Goal: Task Accomplishment & Management: Complete application form

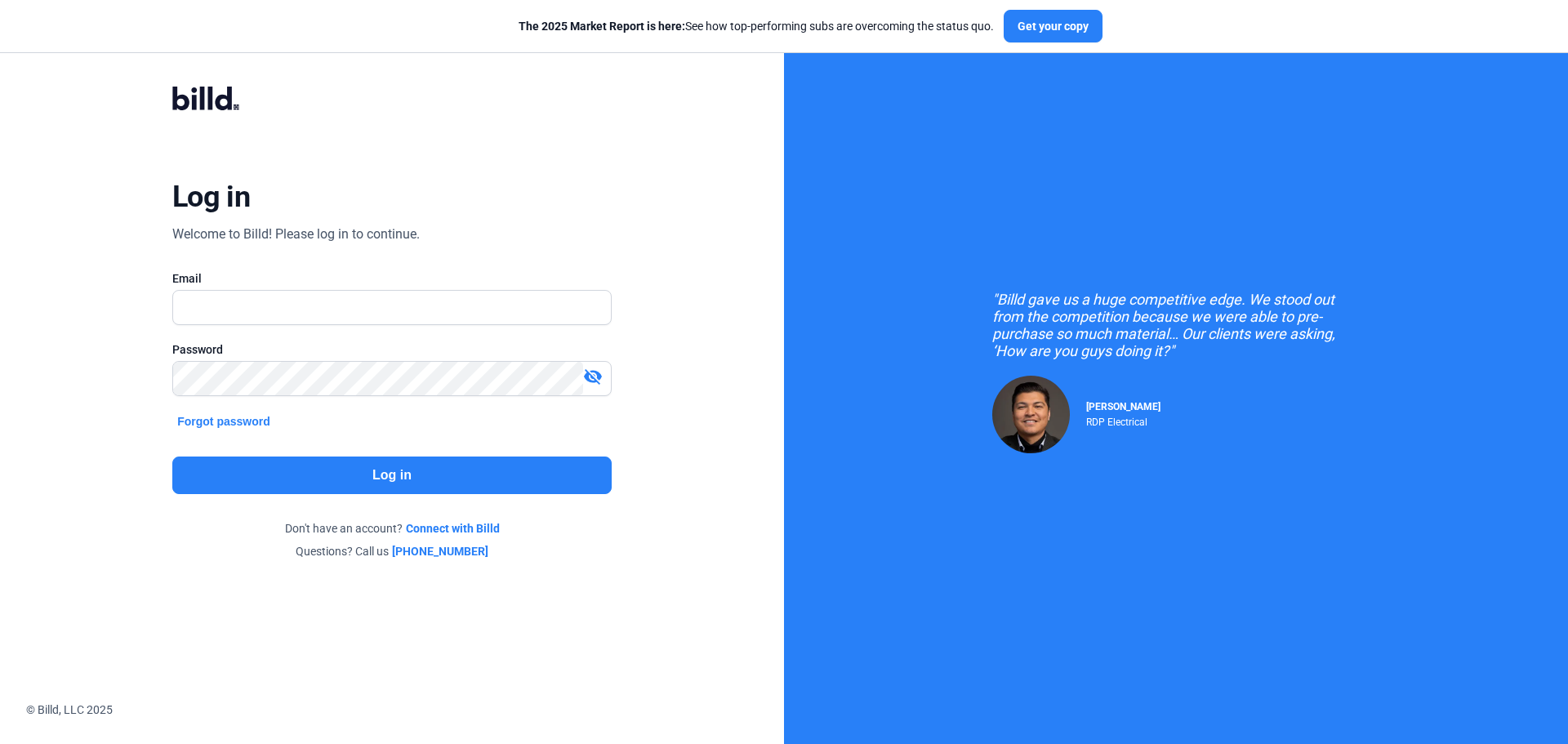
type input "[EMAIL_ADDRESS][DOMAIN_NAME]"
click at [591, 372] on mat-icon "visibility_off" at bounding box center [593, 377] width 19 height 19
click at [442, 488] on button "Log in" at bounding box center [392, 475] width 440 height 37
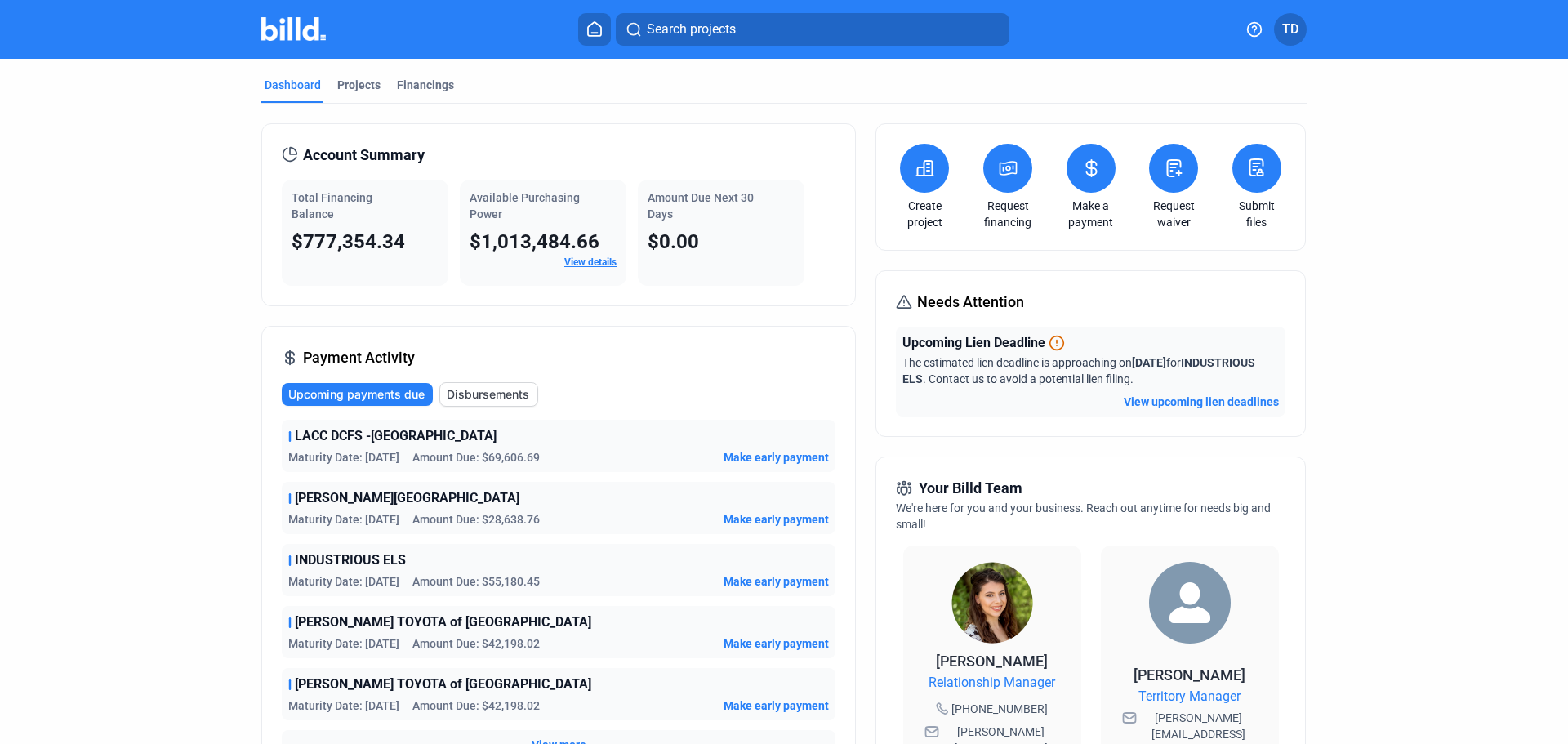
click at [1181, 401] on button "View upcoming lien deadlines" at bounding box center [1200, 402] width 155 height 16
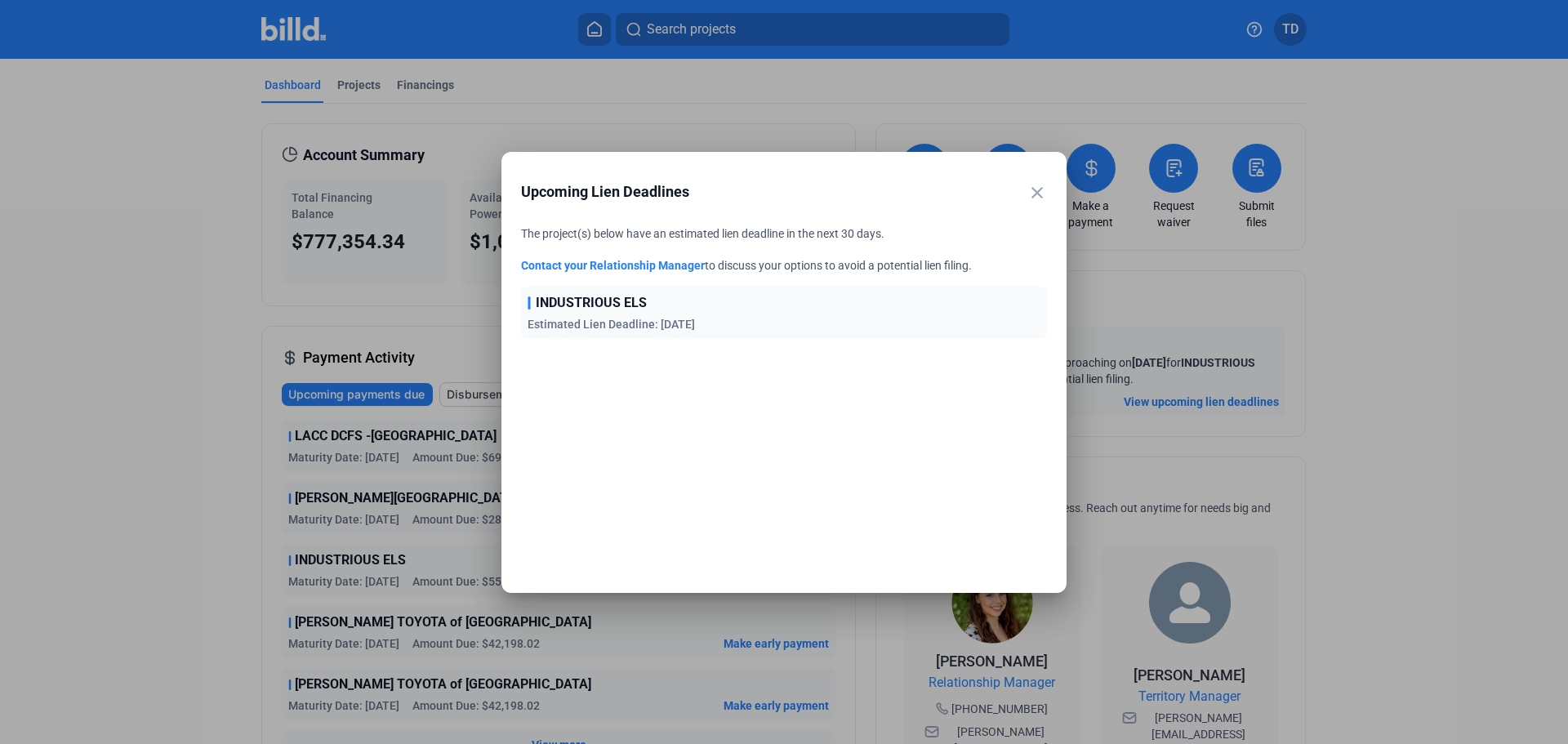
drag, startPoint x: 904, startPoint y: 168, endPoint x: 1265, endPoint y: 168, distance: 361.0
click at [1265, 168] on div "close Upcoming Lien Deadlines The project(s) below have an estimated lien deadl…" at bounding box center [784, 372] width 1568 height 744
click at [1036, 192] on mat-icon "close" at bounding box center [1037, 193] width 19 height 19
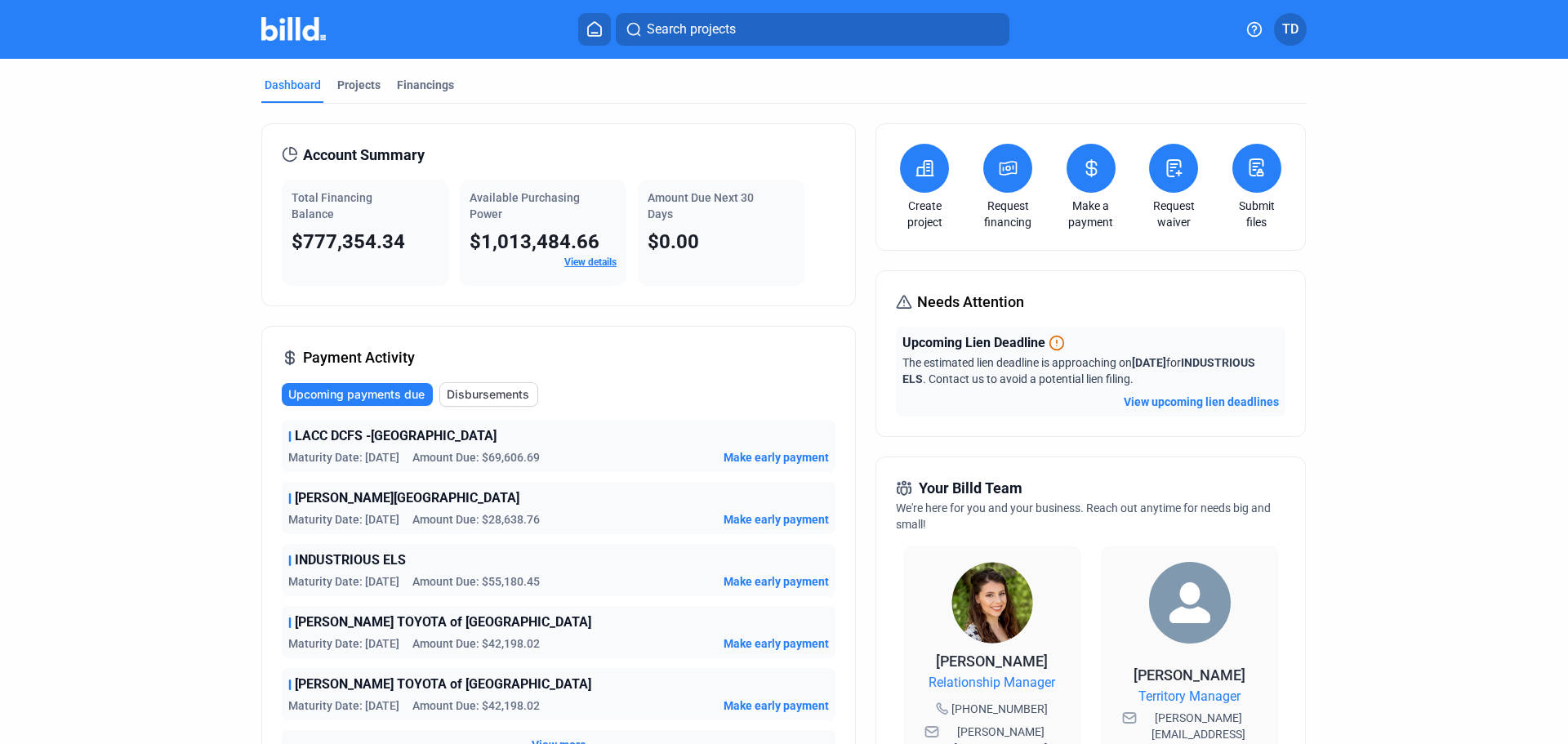
click at [1055, 343] on icon at bounding box center [1057, 343] width 16 height 16
click at [1184, 402] on button "View upcoming lien deadlines" at bounding box center [1200, 402] width 155 height 16
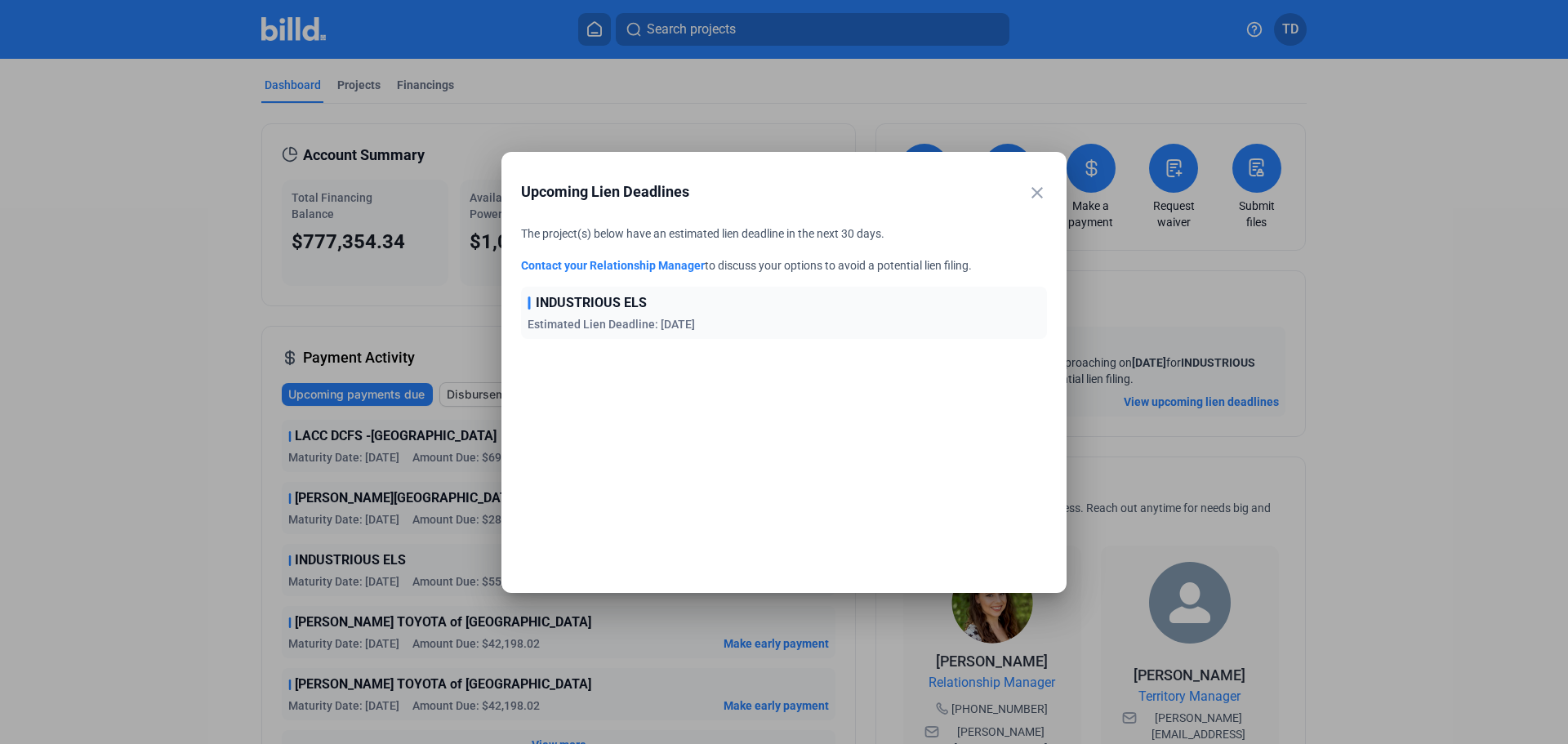
click at [624, 265] on link "Contact your Relationship Manager" at bounding box center [613, 265] width 184 height 13
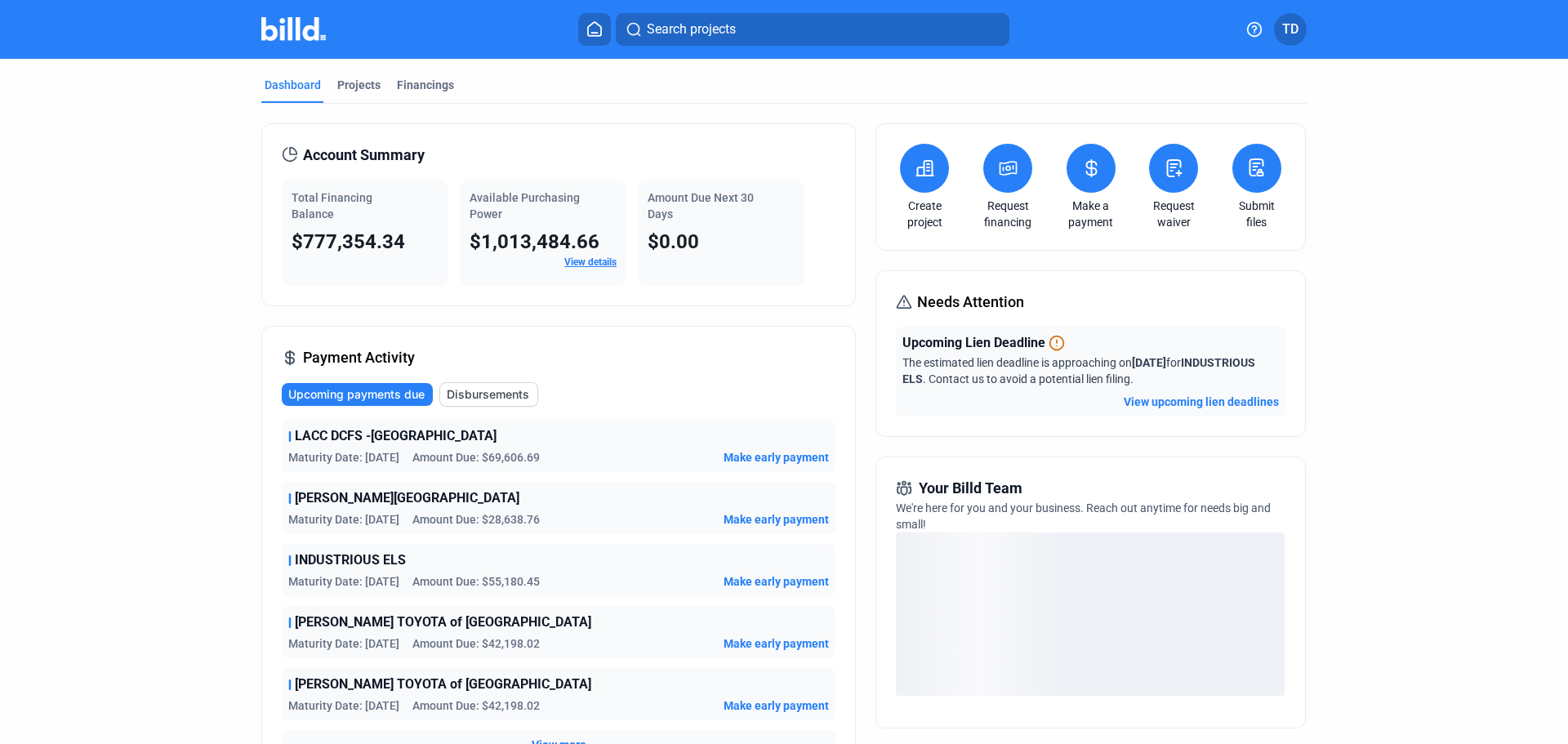
scroll to position [245, 0]
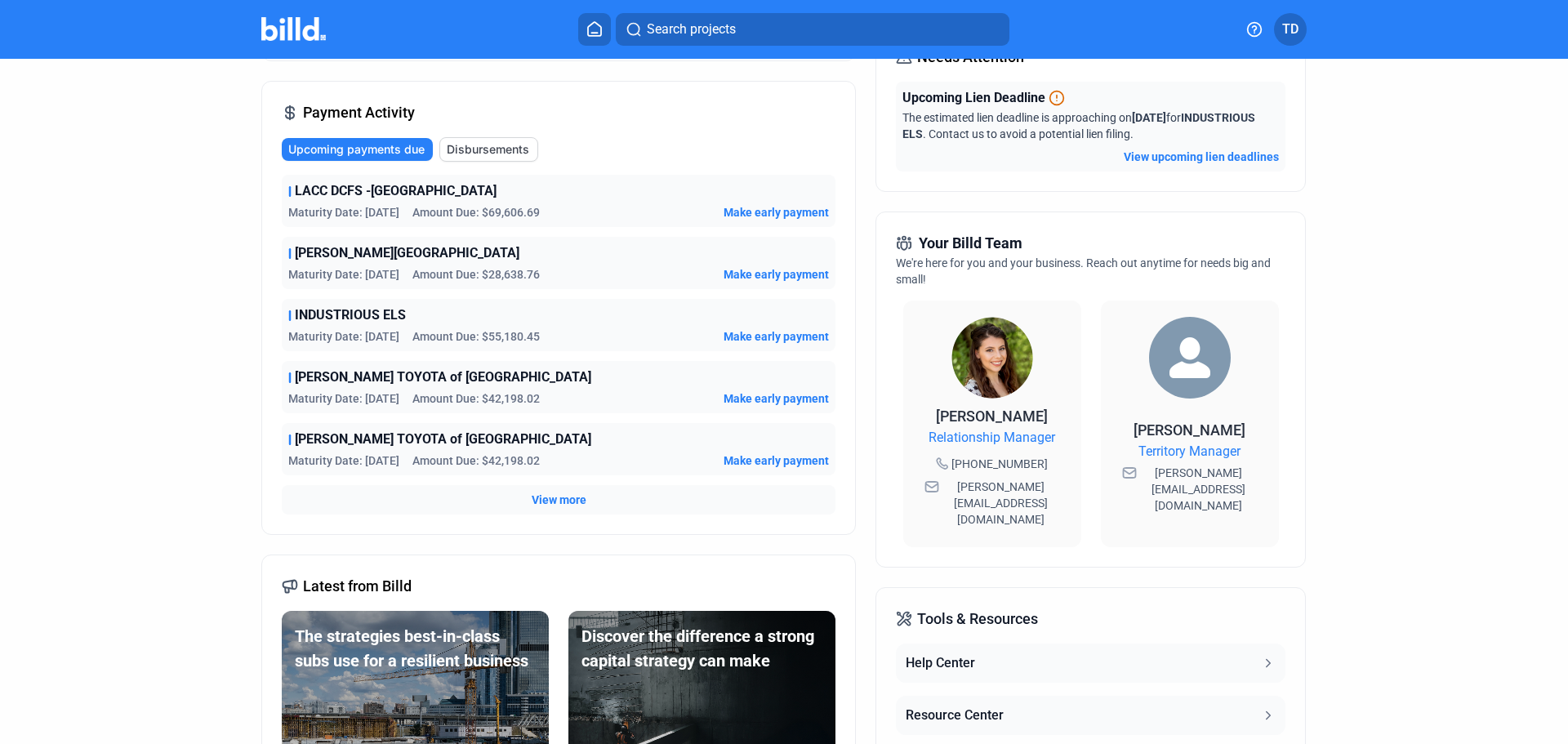
click at [457, 380] on span "[PERSON_NAME] TOYOTA of [GEOGRAPHIC_DATA]" at bounding box center [442, 377] width 296 height 19
click at [289, 380] on div "[PERSON_NAME] TOYOTA of [GEOGRAPHIC_DATA]" at bounding box center [558, 377] width 540 height 19
click at [317, 379] on span "[PERSON_NAME] TOYOTA of [GEOGRAPHIC_DATA]" at bounding box center [442, 377] width 296 height 19
click at [546, 499] on span "View more" at bounding box center [559, 500] width 55 height 16
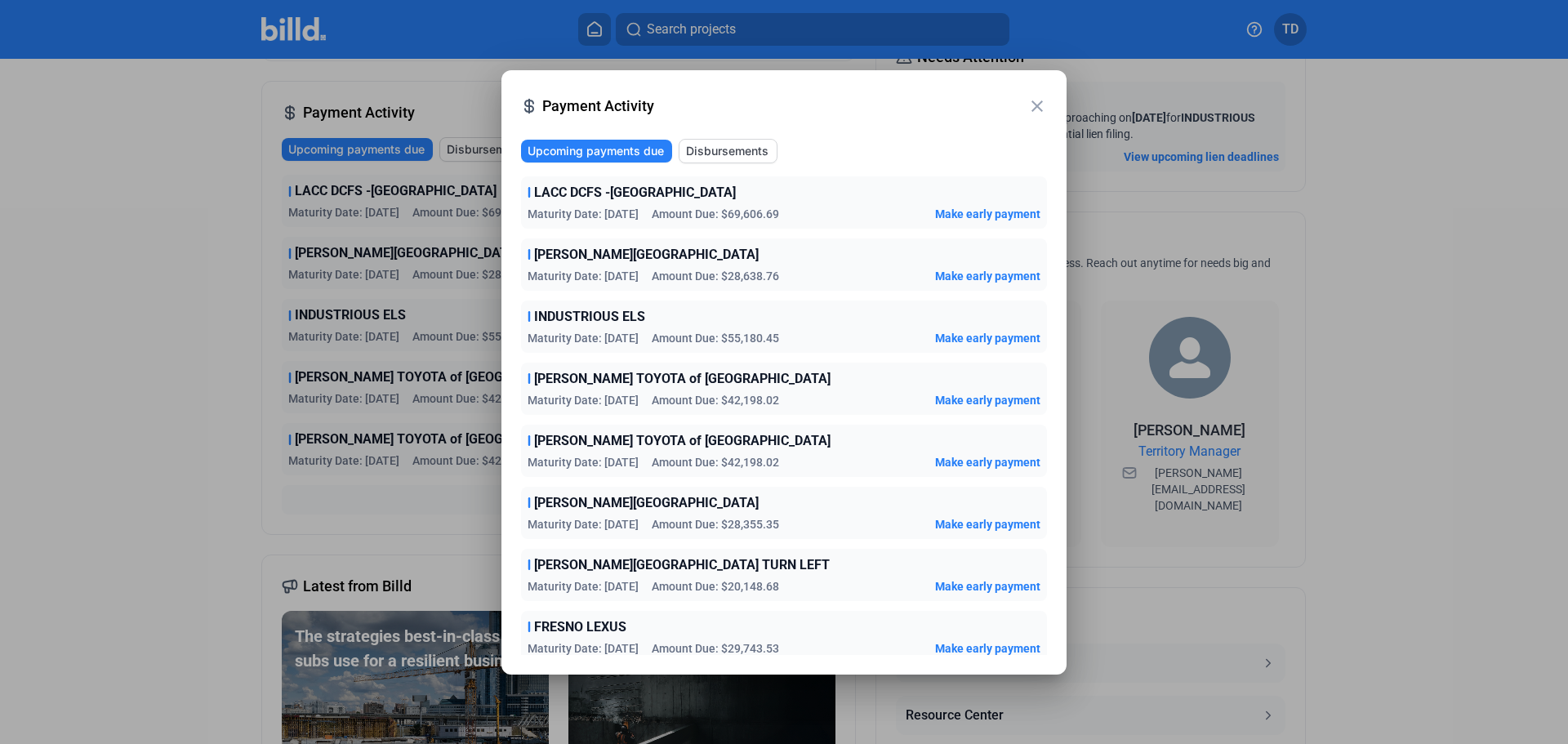
click at [1043, 103] on mat-icon "close" at bounding box center [1037, 106] width 19 height 19
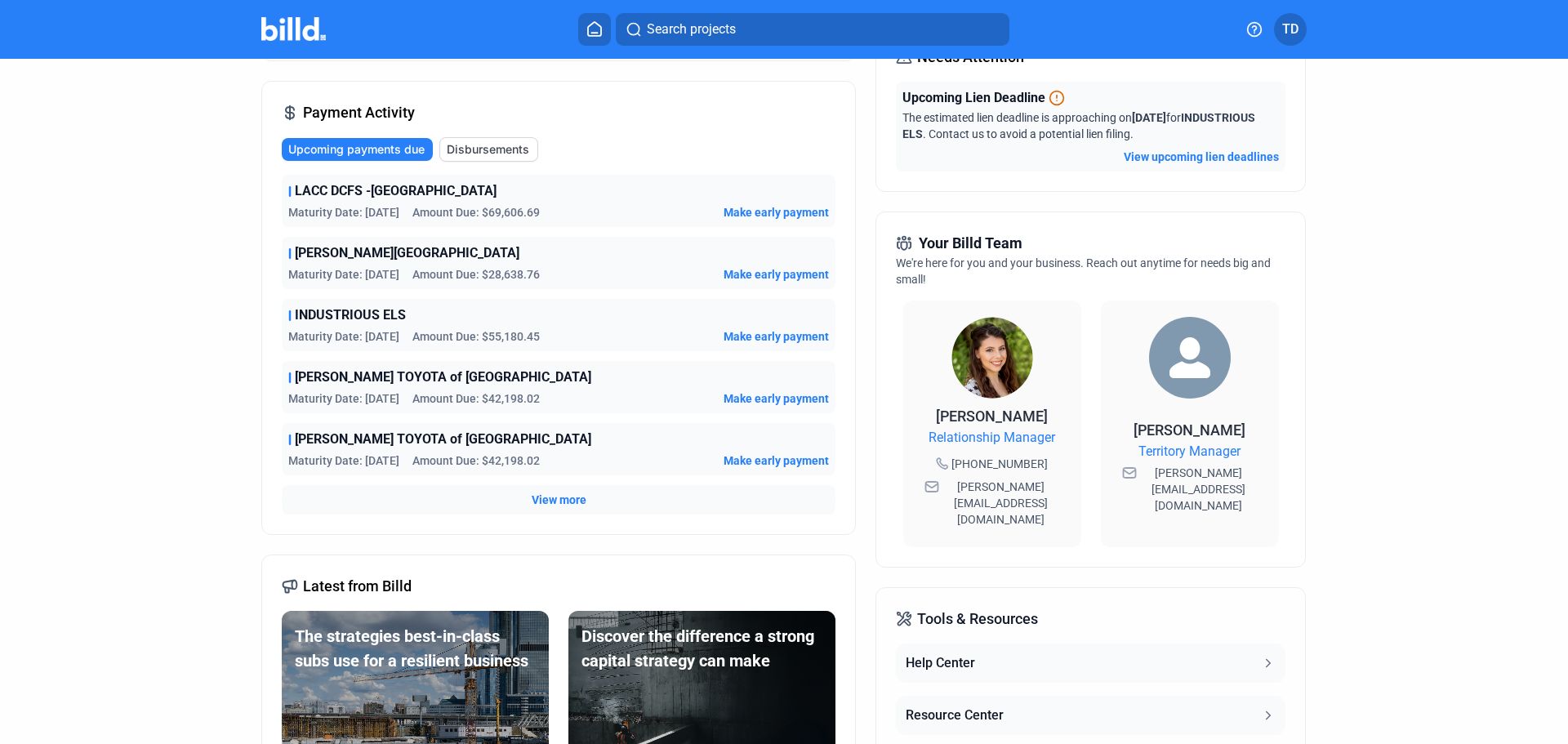
scroll to position [0, 0]
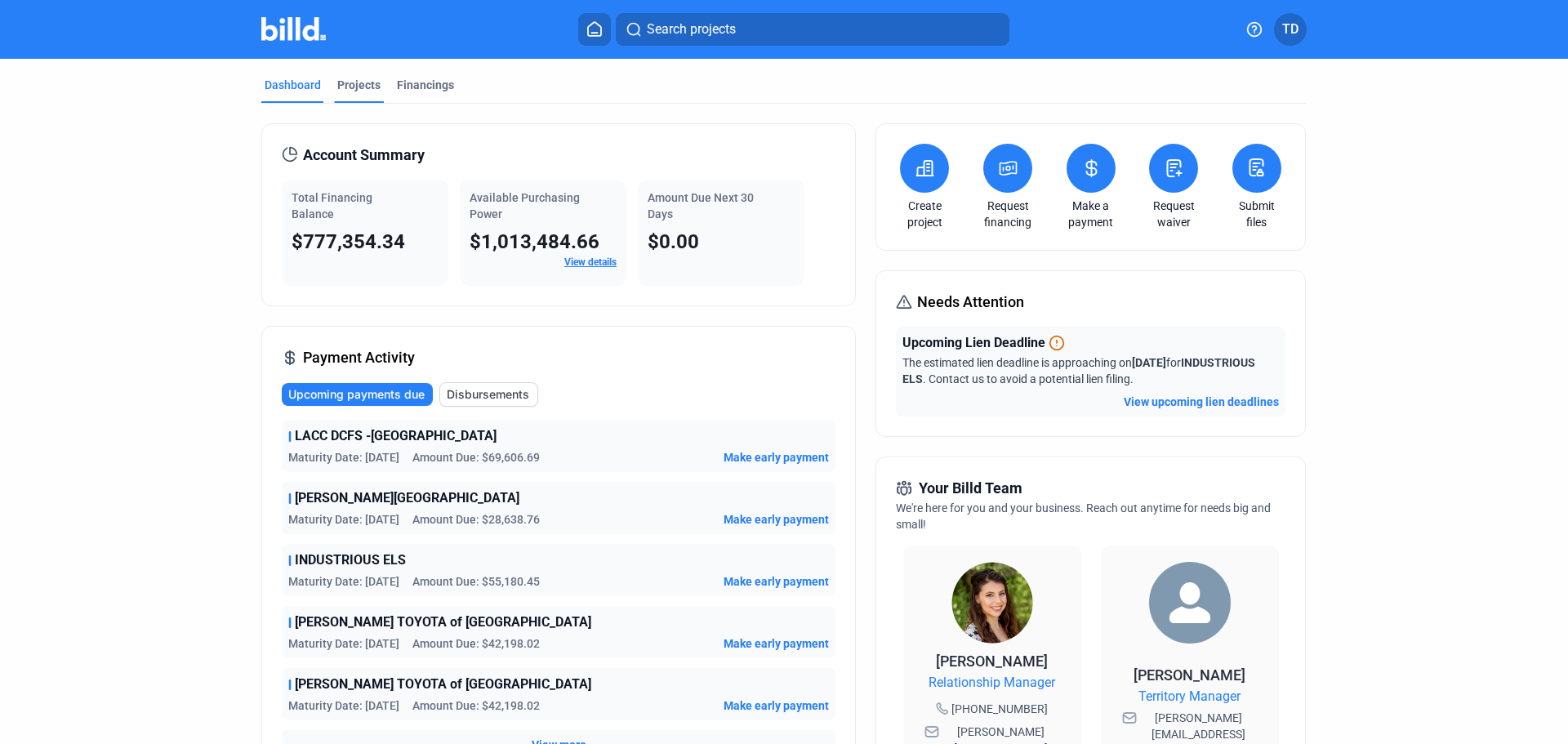
click at [360, 82] on div "Projects" at bounding box center [358, 85] width 43 height 16
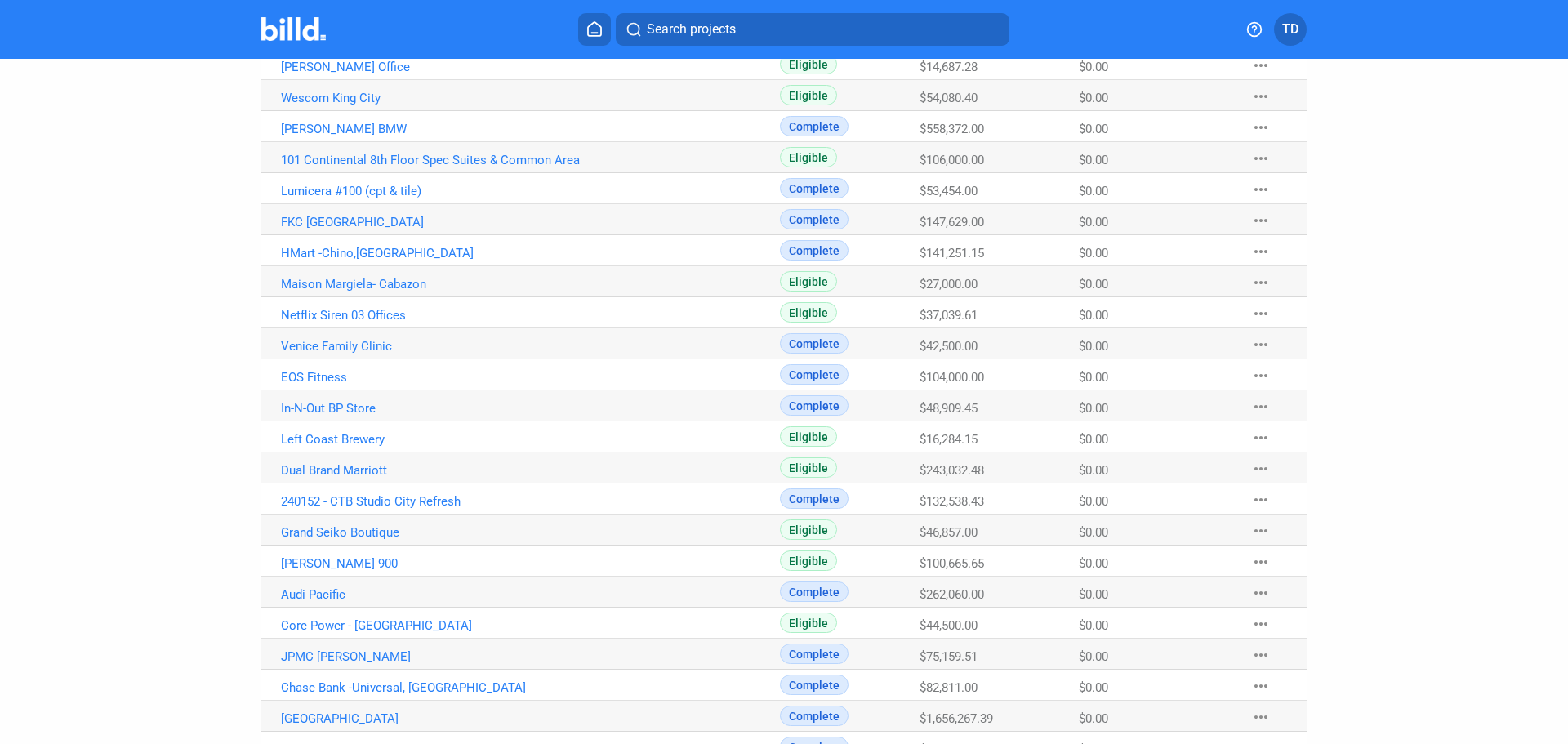
scroll to position [445, 0]
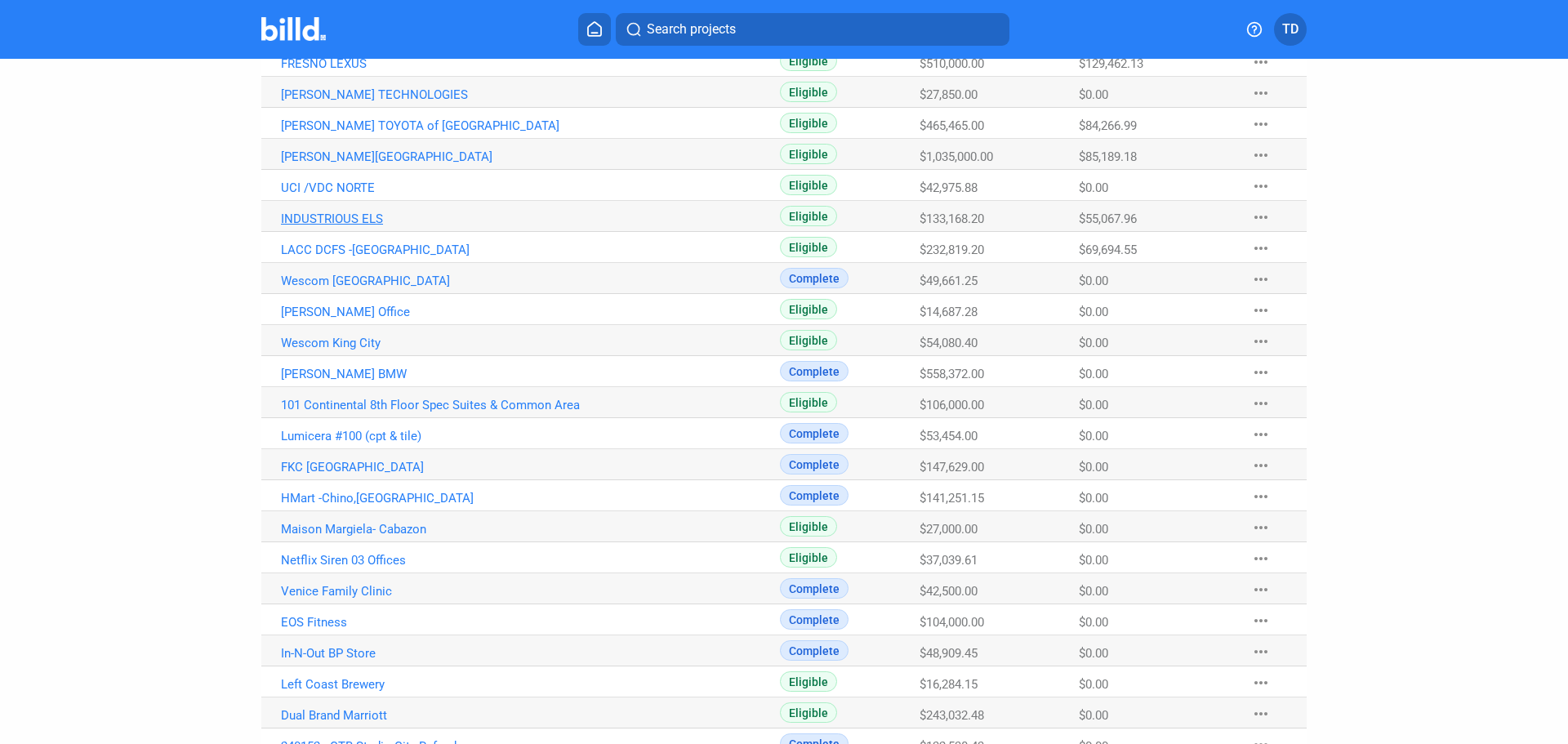
click at [330, 216] on link "INDUSTRIOUS ELS" at bounding box center [462, 219] width 362 height 15
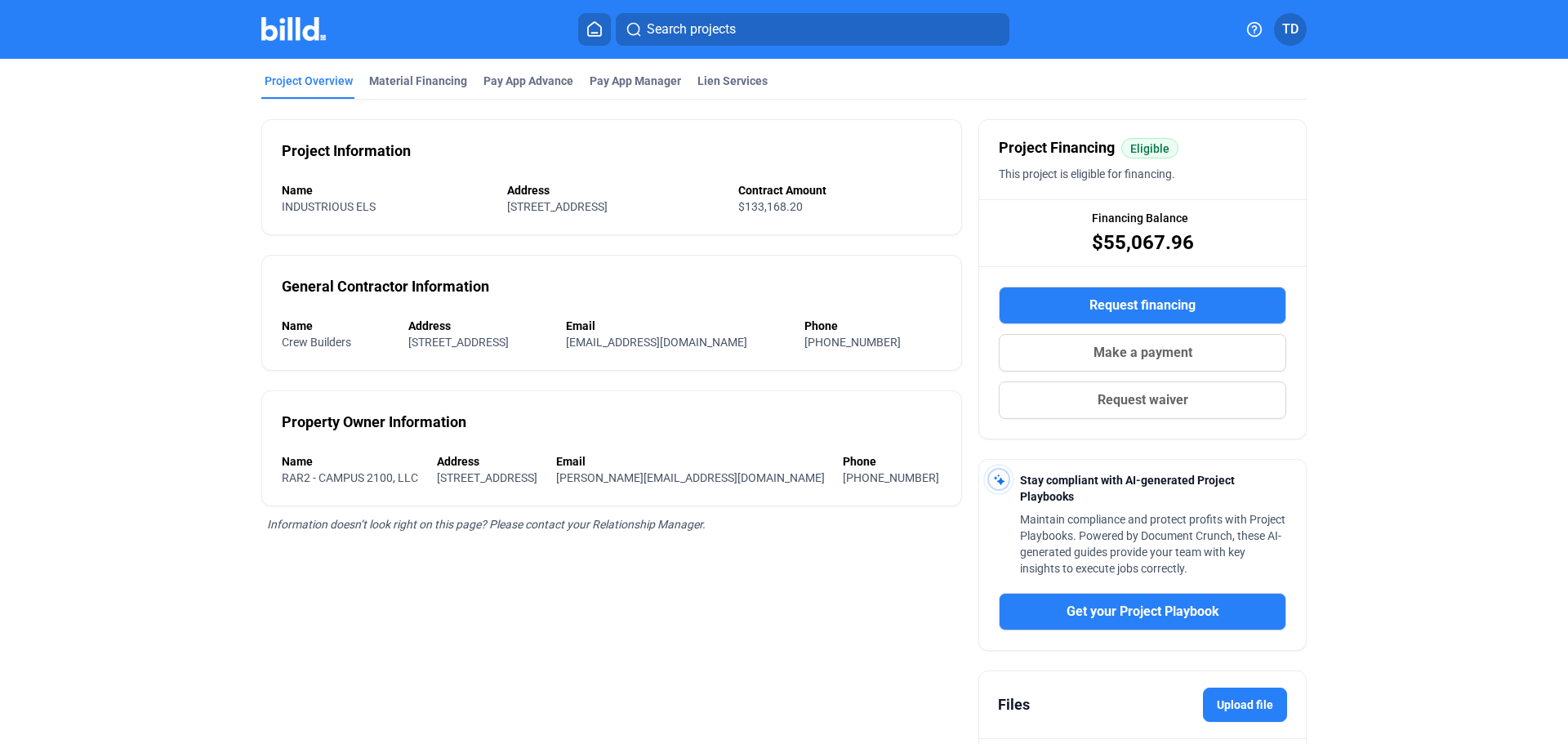
scroll to position [77, 0]
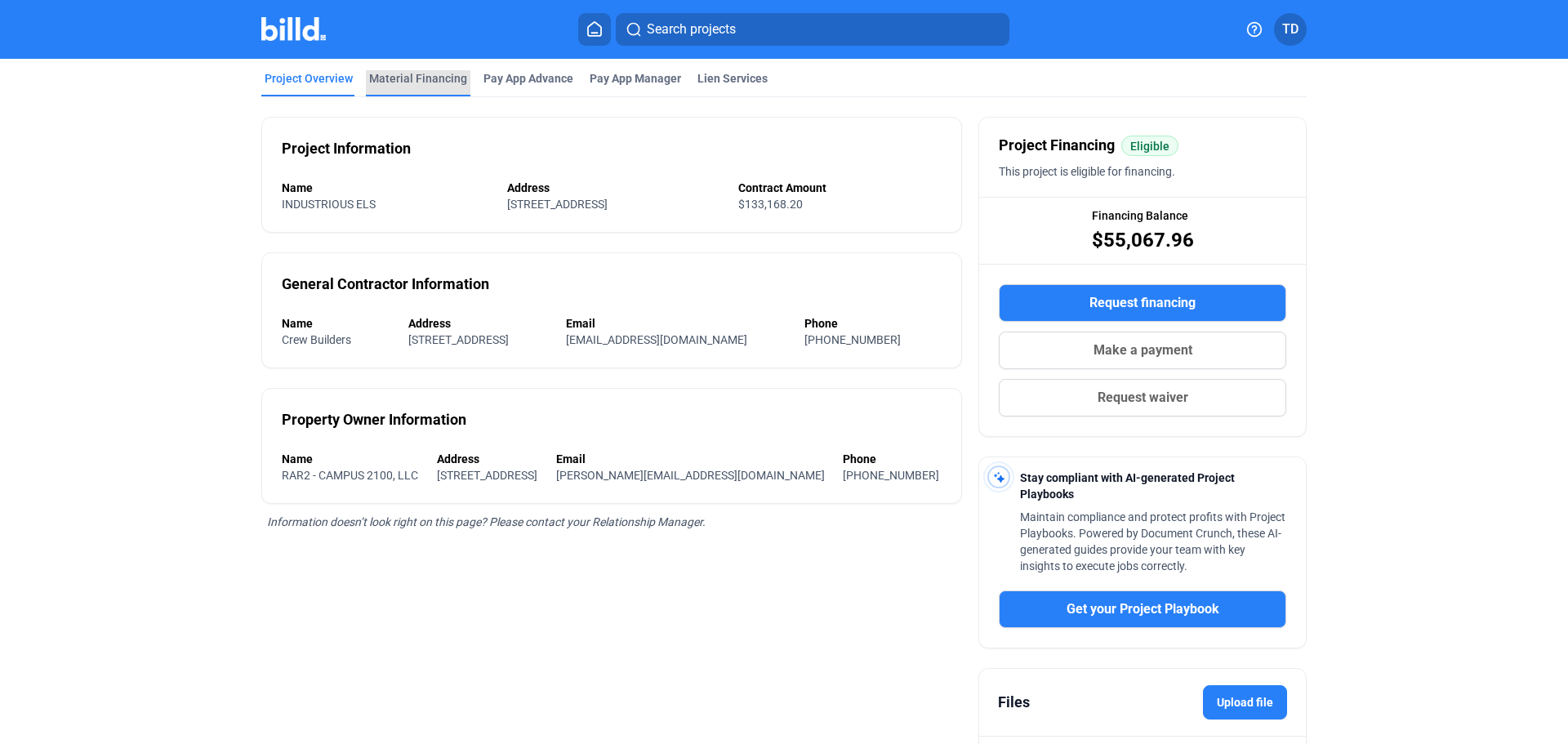
click at [439, 77] on div "Material Financing" at bounding box center [417, 78] width 98 height 16
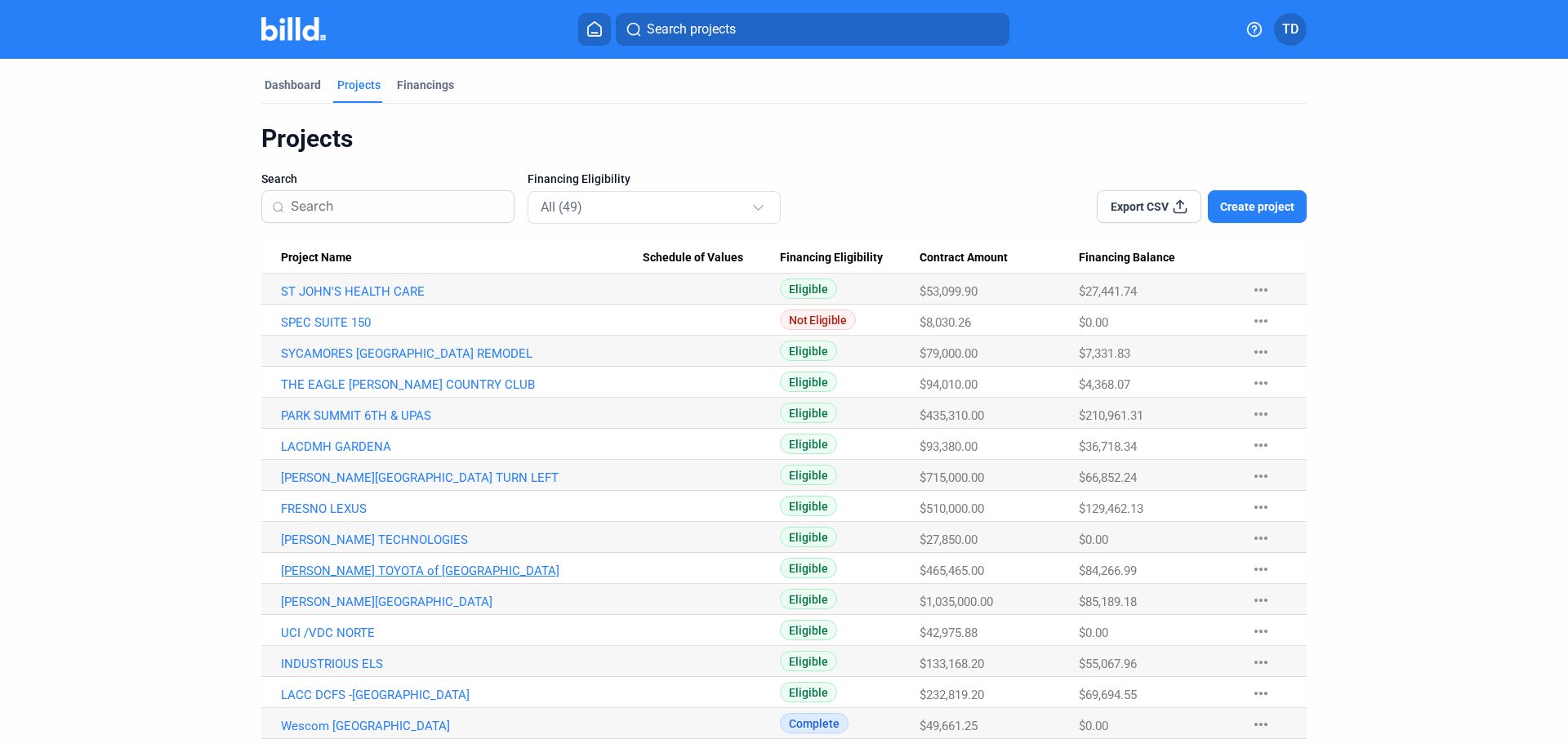
click at [322, 570] on link "[PERSON_NAME] TOYOTA of [GEOGRAPHIC_DATA]" at bounding box center [462, 571] width 362 height 15
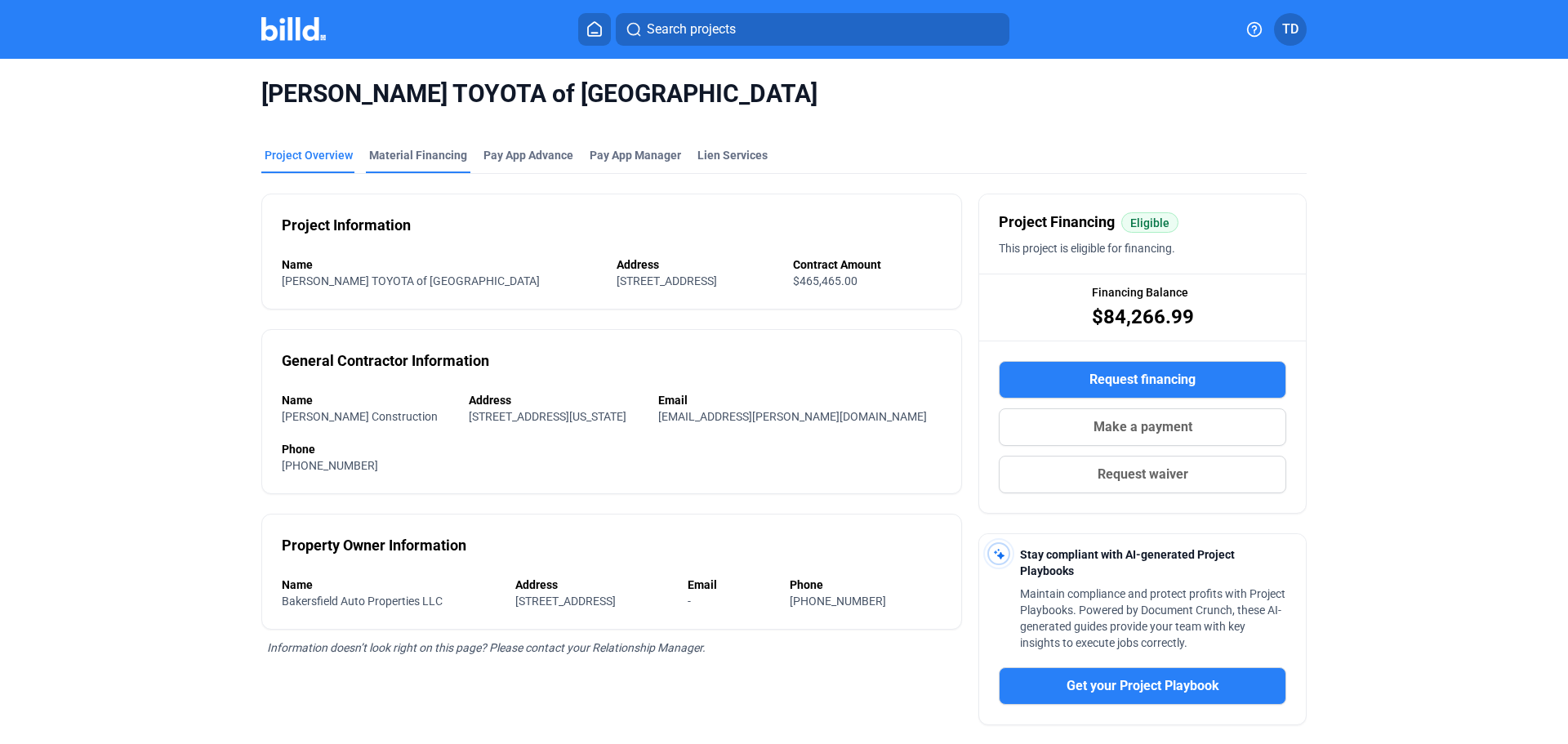
click at [395, 156] on div "Material Financing" at bounding box center [417, 155] width 98 height 16
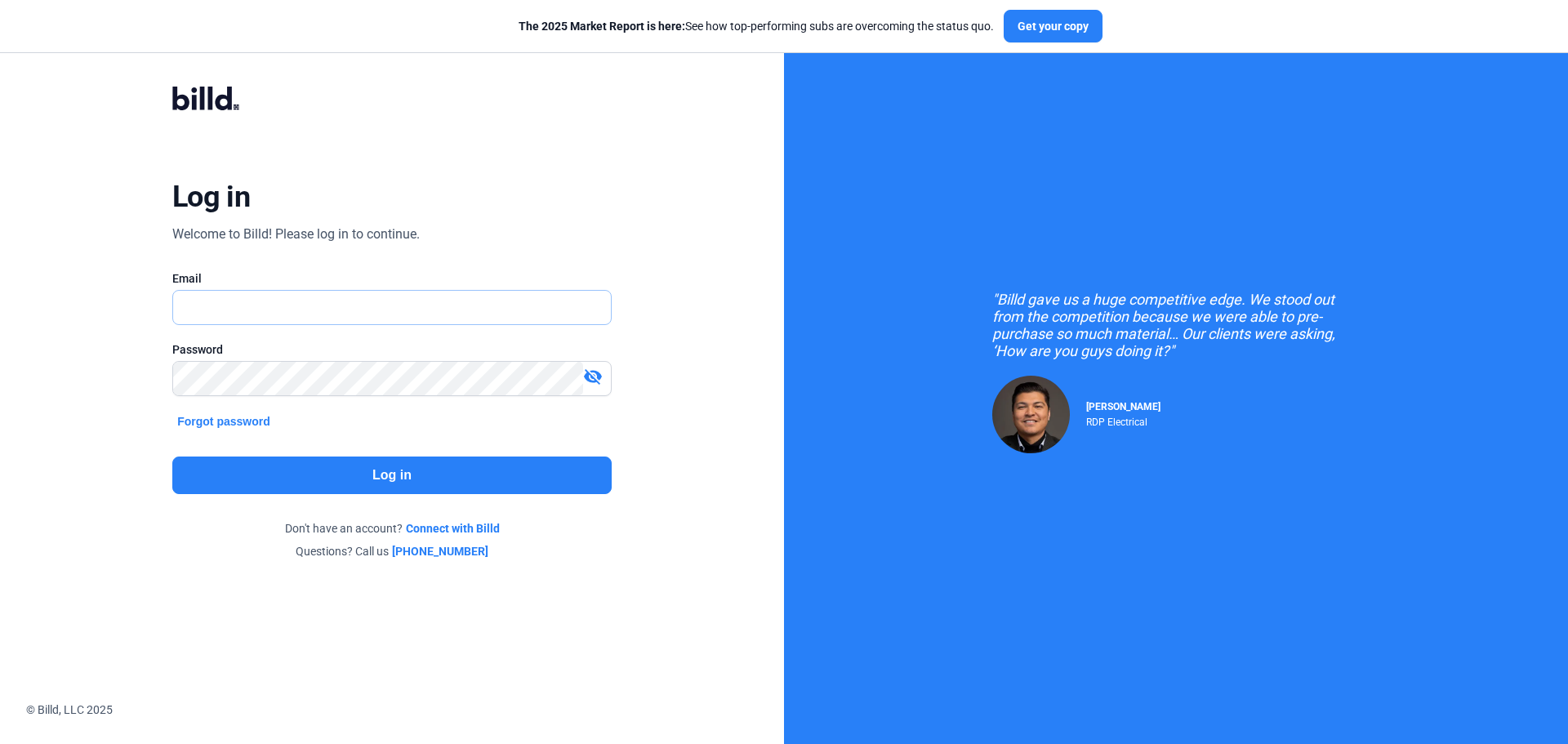
click at [299, 308] on input "text" at bounding box center [392, 308] width 438 height 34
type input "[EMAIL_ADDRESS][DOMAIN_NAME]"
click at [593, 377] on mat-icon "visibility_off" at bounding box center [593, 377] width 19 height 19
click at [441, 474] on button "Log in" at bounding box center [392, 475] width 440 height 37
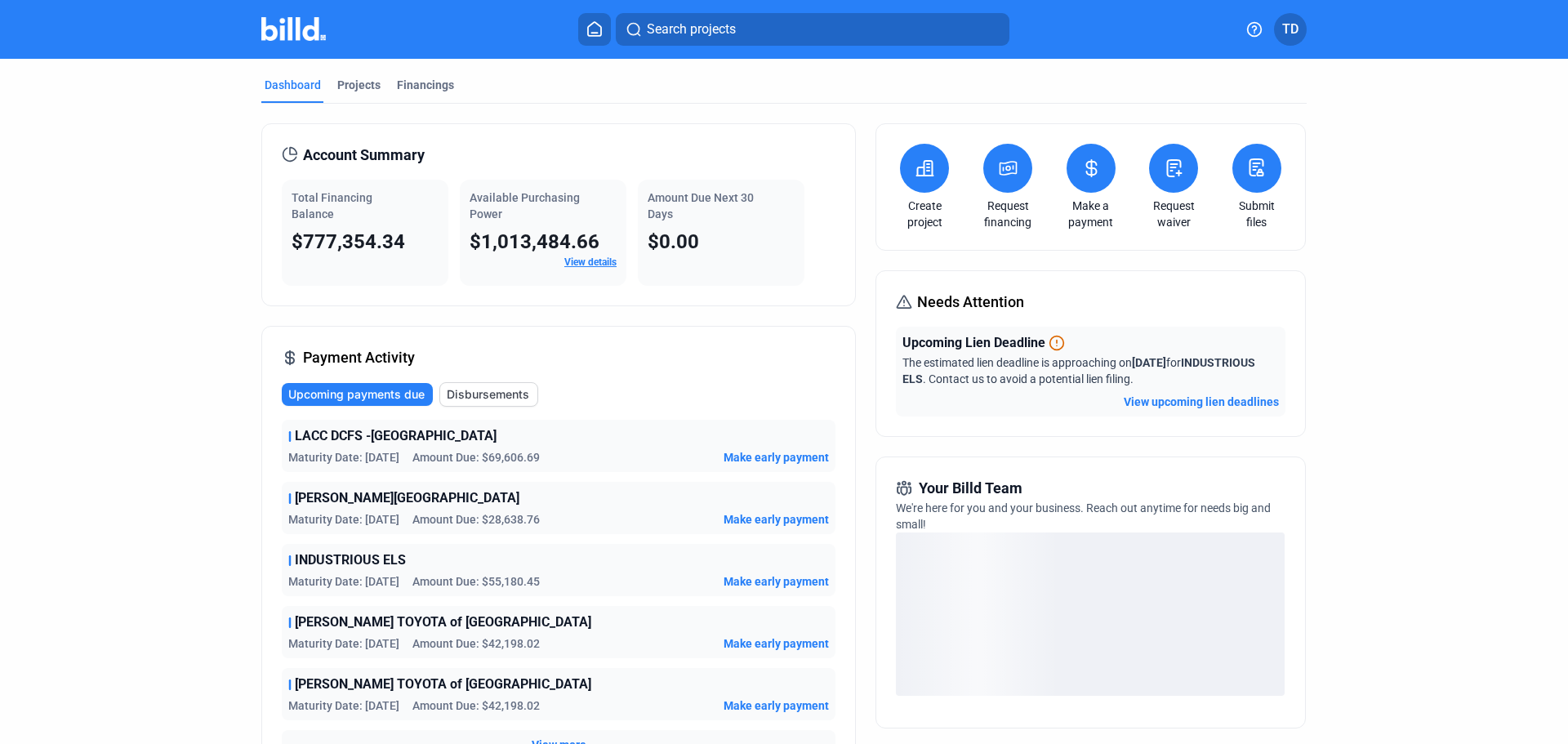
click at [1177, 208] on link "Request waiver" at bounding box center [1174, 213] width 57 height 33
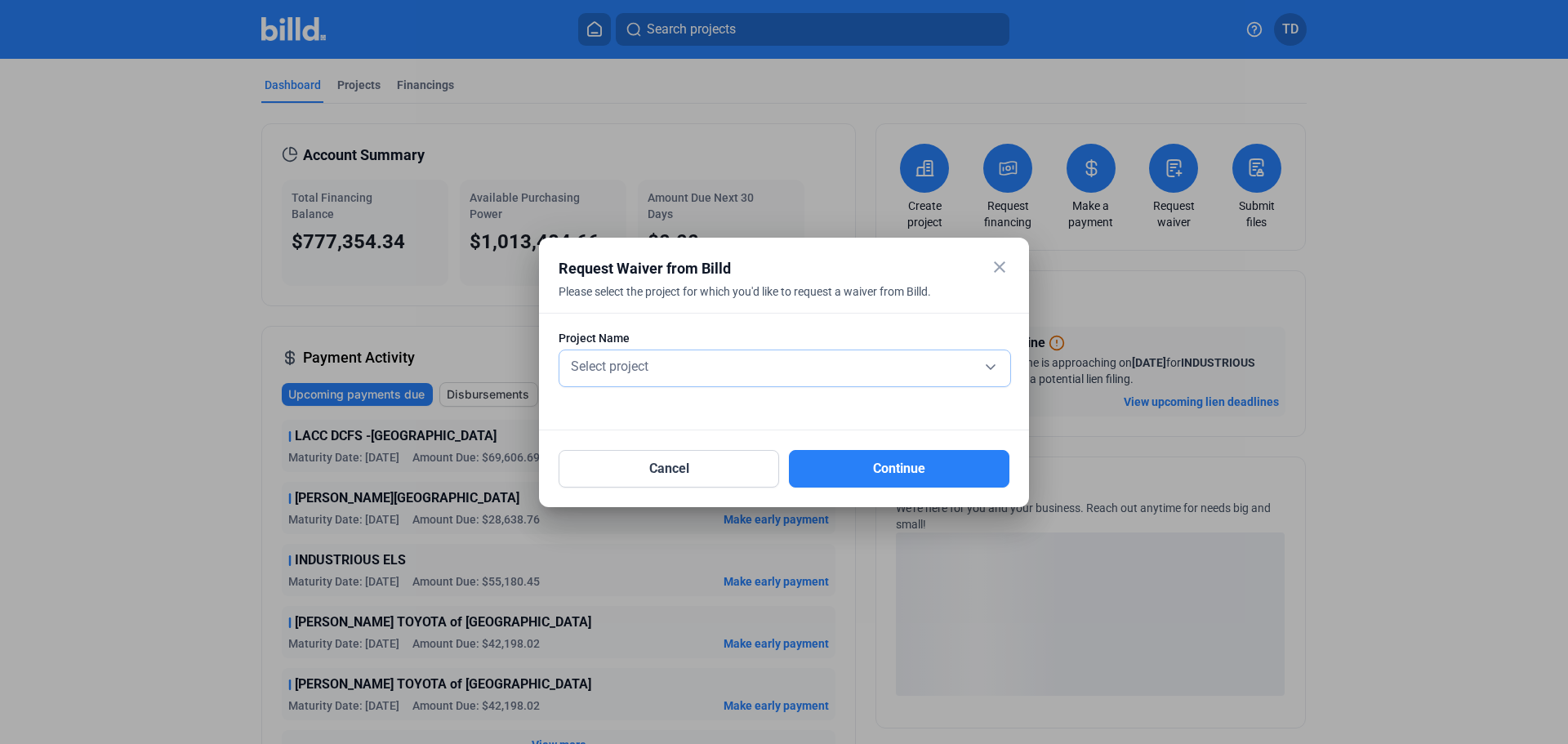
click at [711, 365] on div "Select project" at bounding box center [784, 365] width 434 height 23
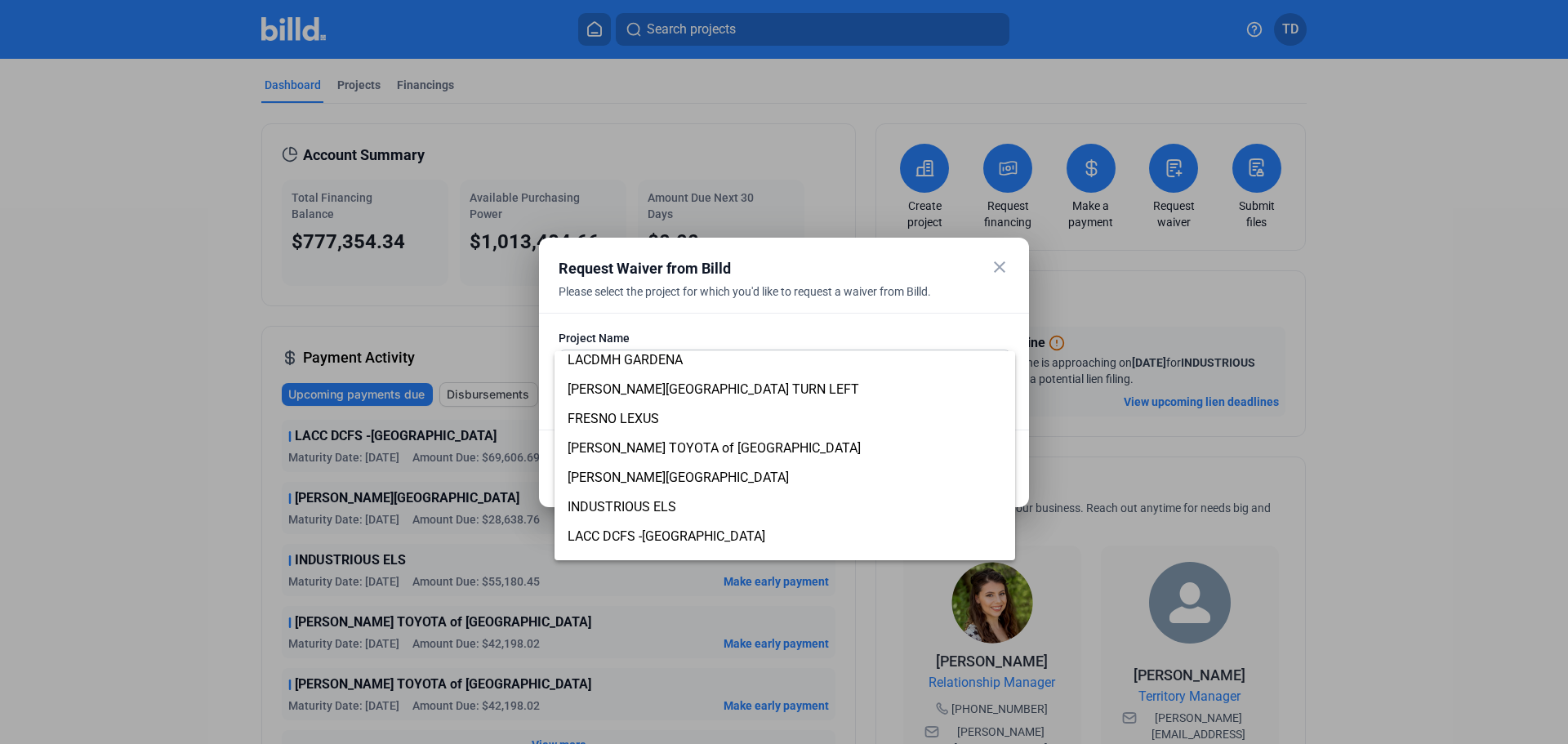
scroll to position [157, 0]
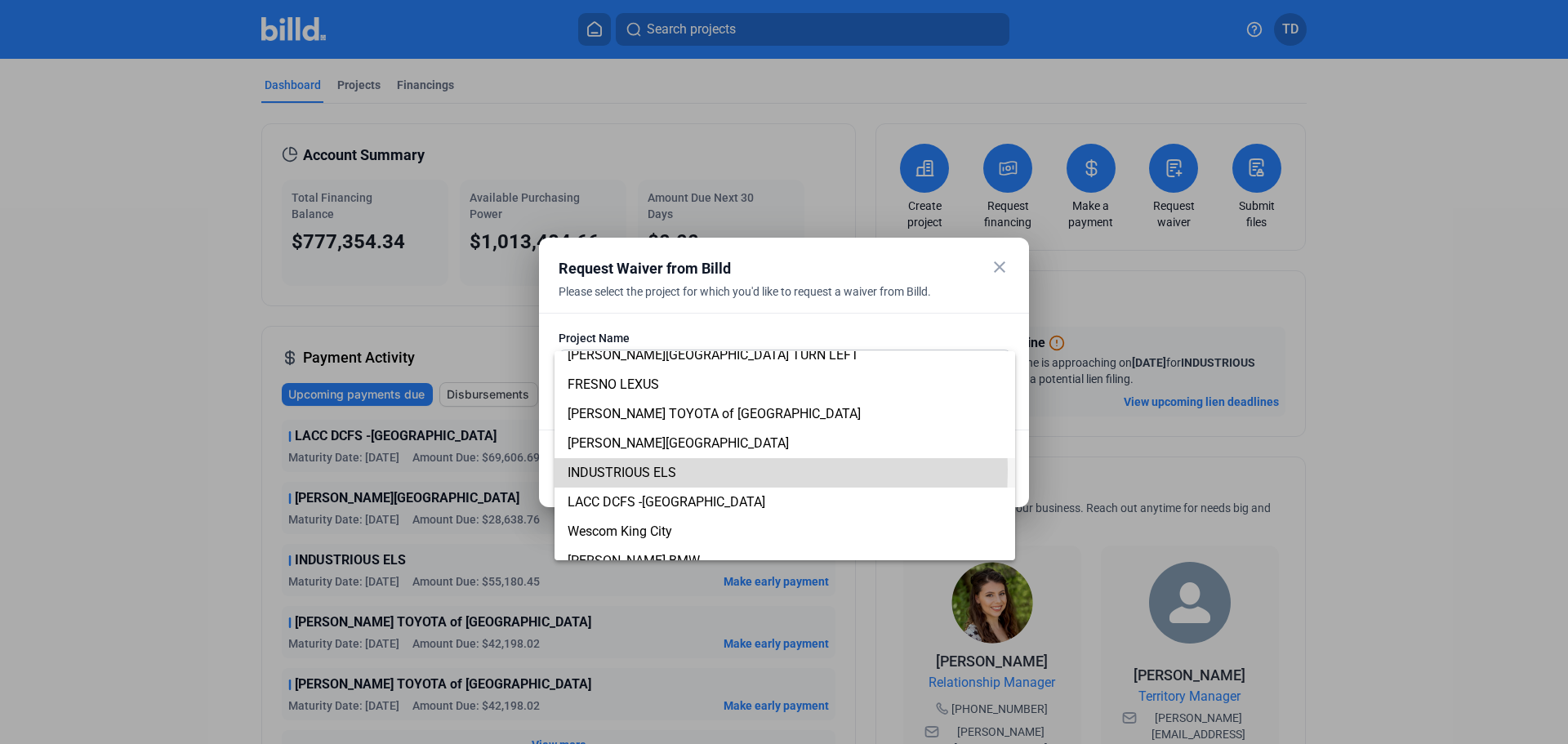
click at [648, 470] on span "INDUSTRIOUS ELS" at bounding box center [622, 472] width 109 height 16
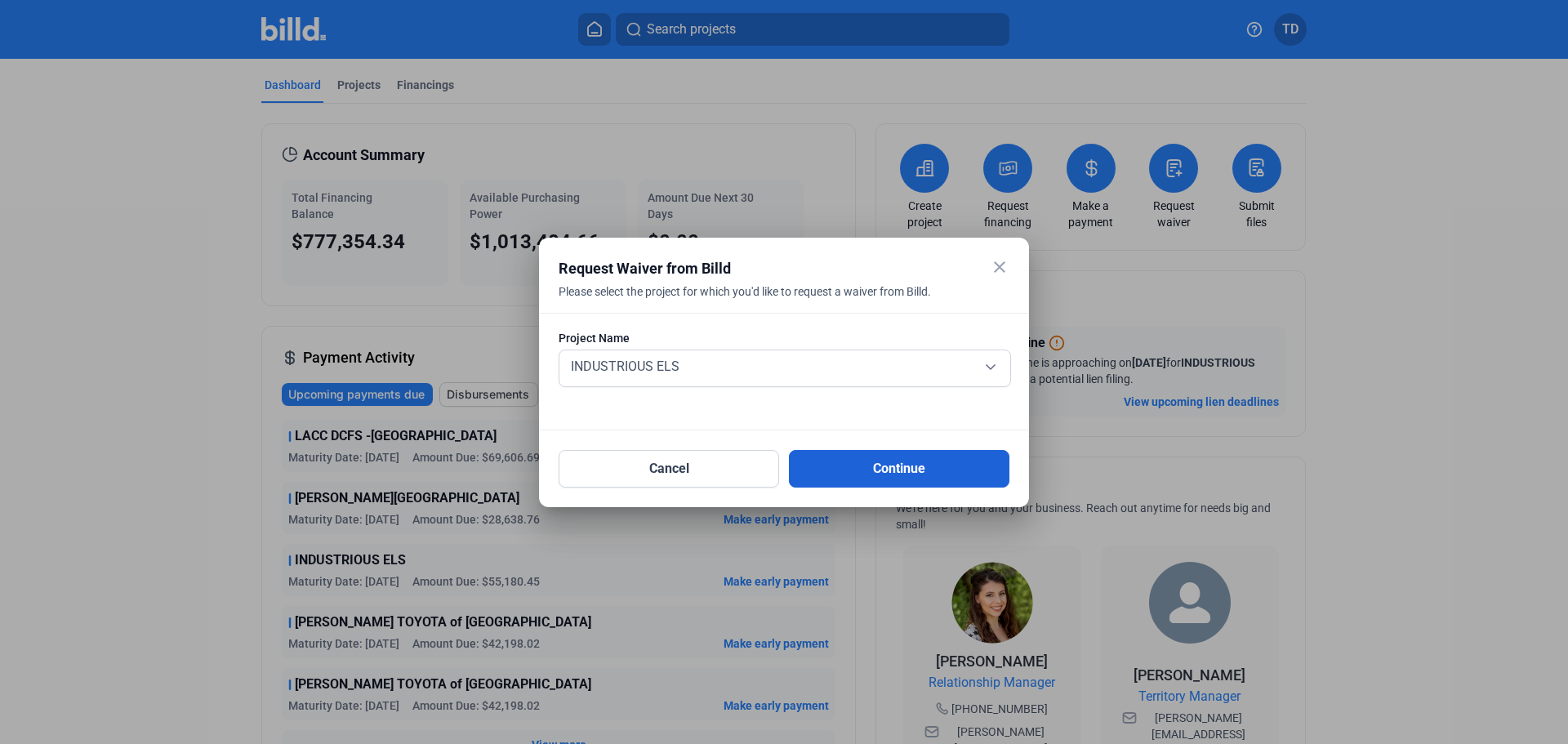
click at [912, 472] on button "Continue" at bounding box center [899, 469] width 220 height 37
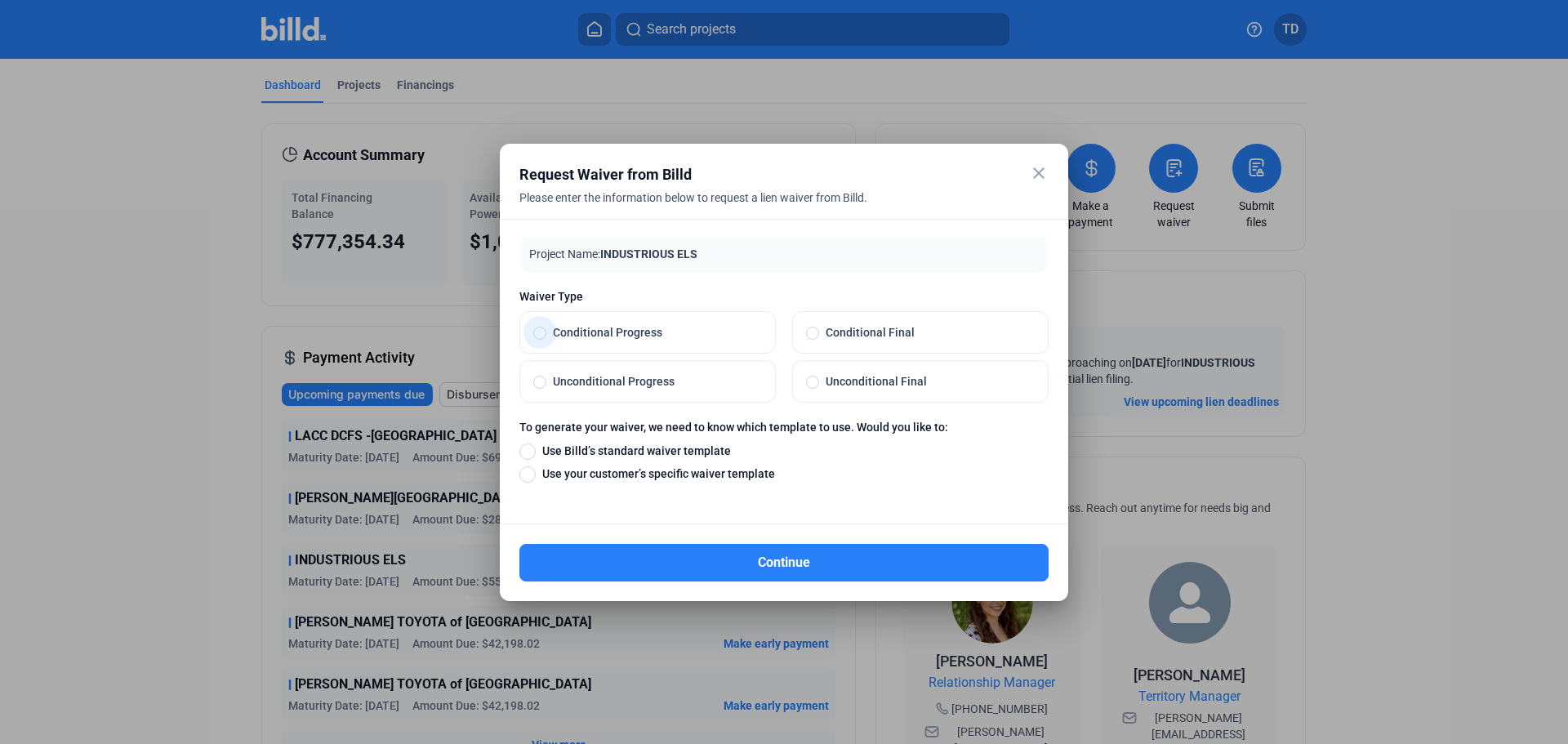
click at [537, 330] on span at bounding box center [539, 333] width 13 height 13
click at [537, 330] on input "Conditional Progress" at bounding box center [539, 332] width 13 height 15
radio input "true"
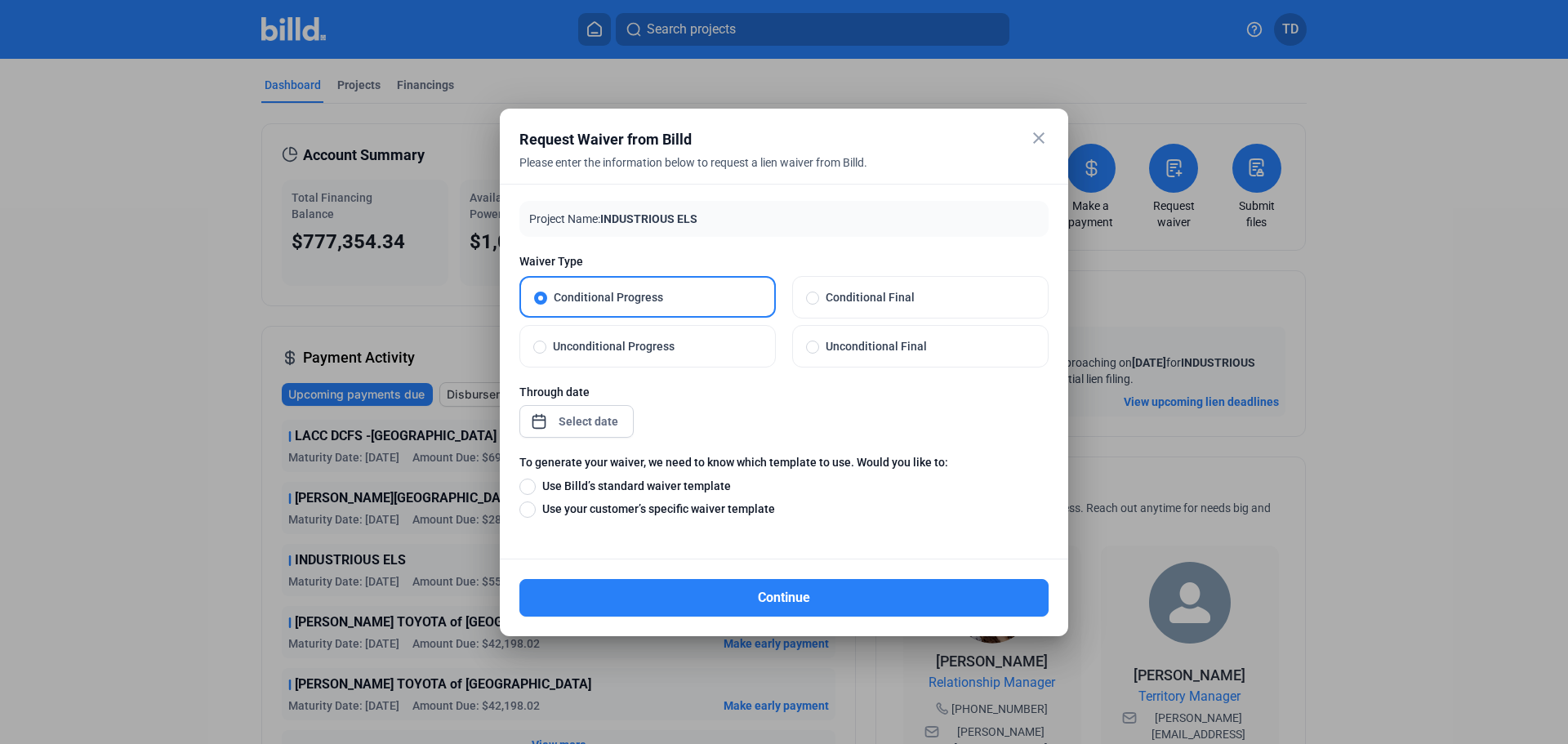
click at [580, 421] on div "close Request Waiver from Billd Please enter the information below to request a…" at bounding box center [784, 372] width 1568 height 744
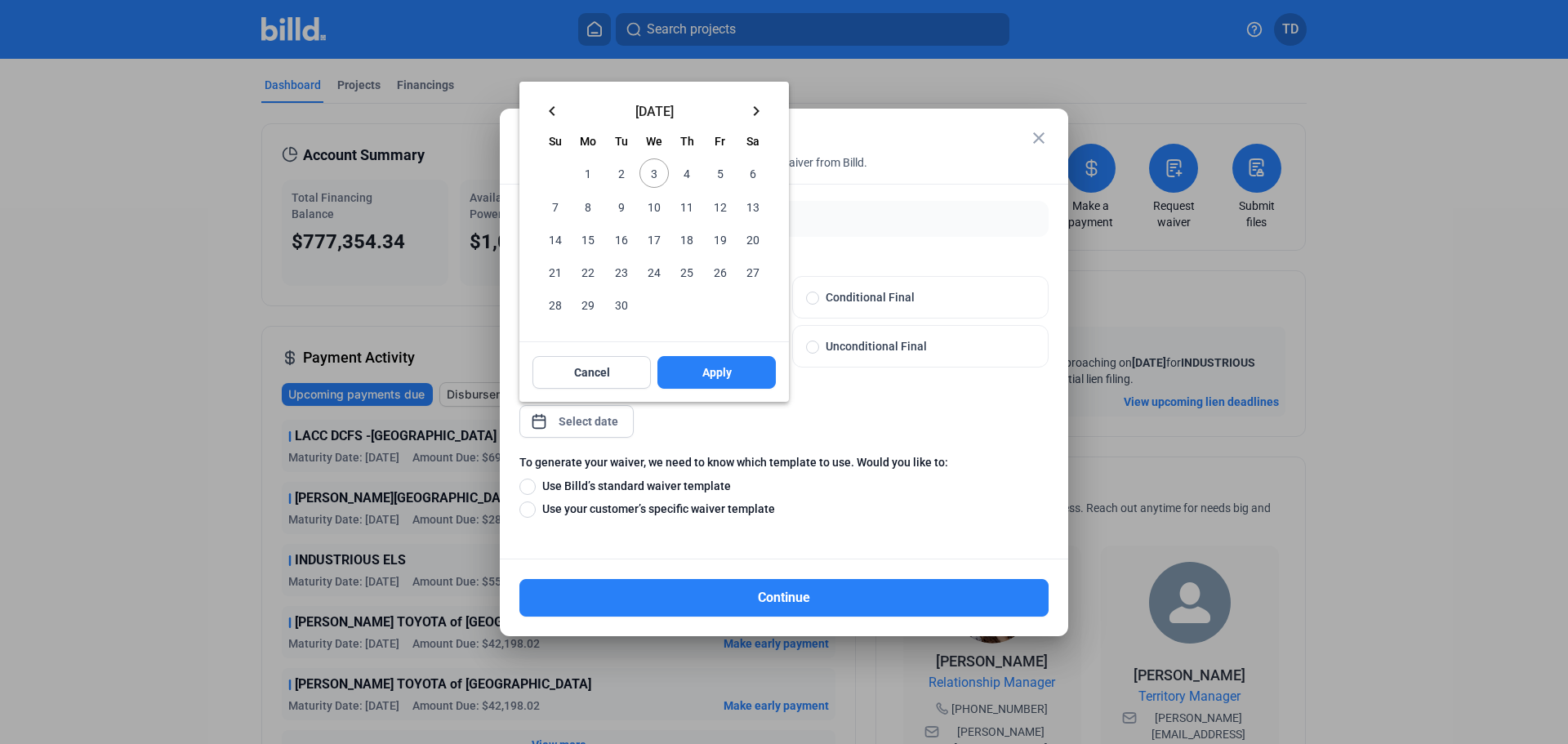
click at [548, 105] on mat-icon "keyboard_arrow_left" at bounding box center [552, 111] width 19 height 19
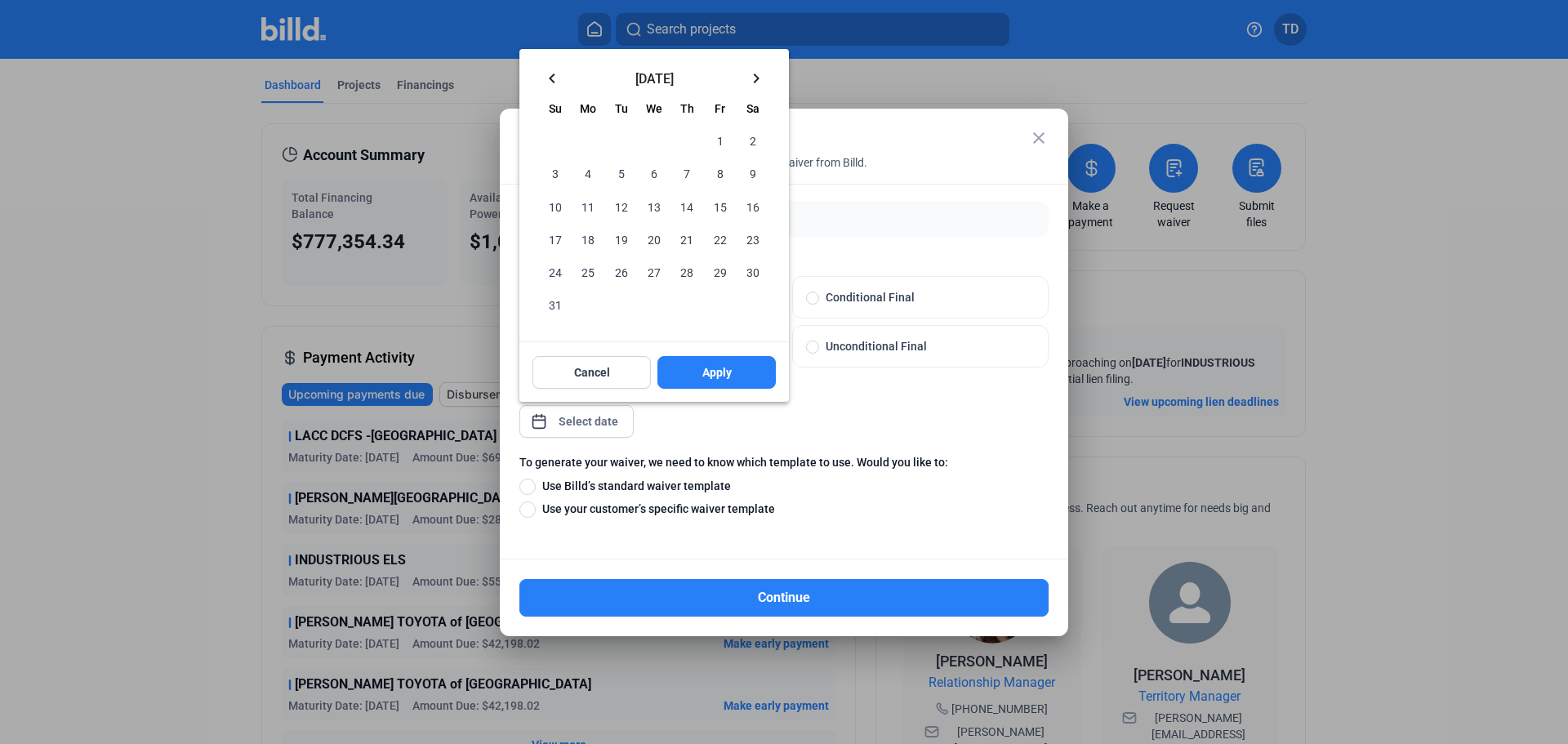
click at [552, 73] on mat-icon "keyboard_arrow_left" at bounding box center [552, 79] width 19 height 19
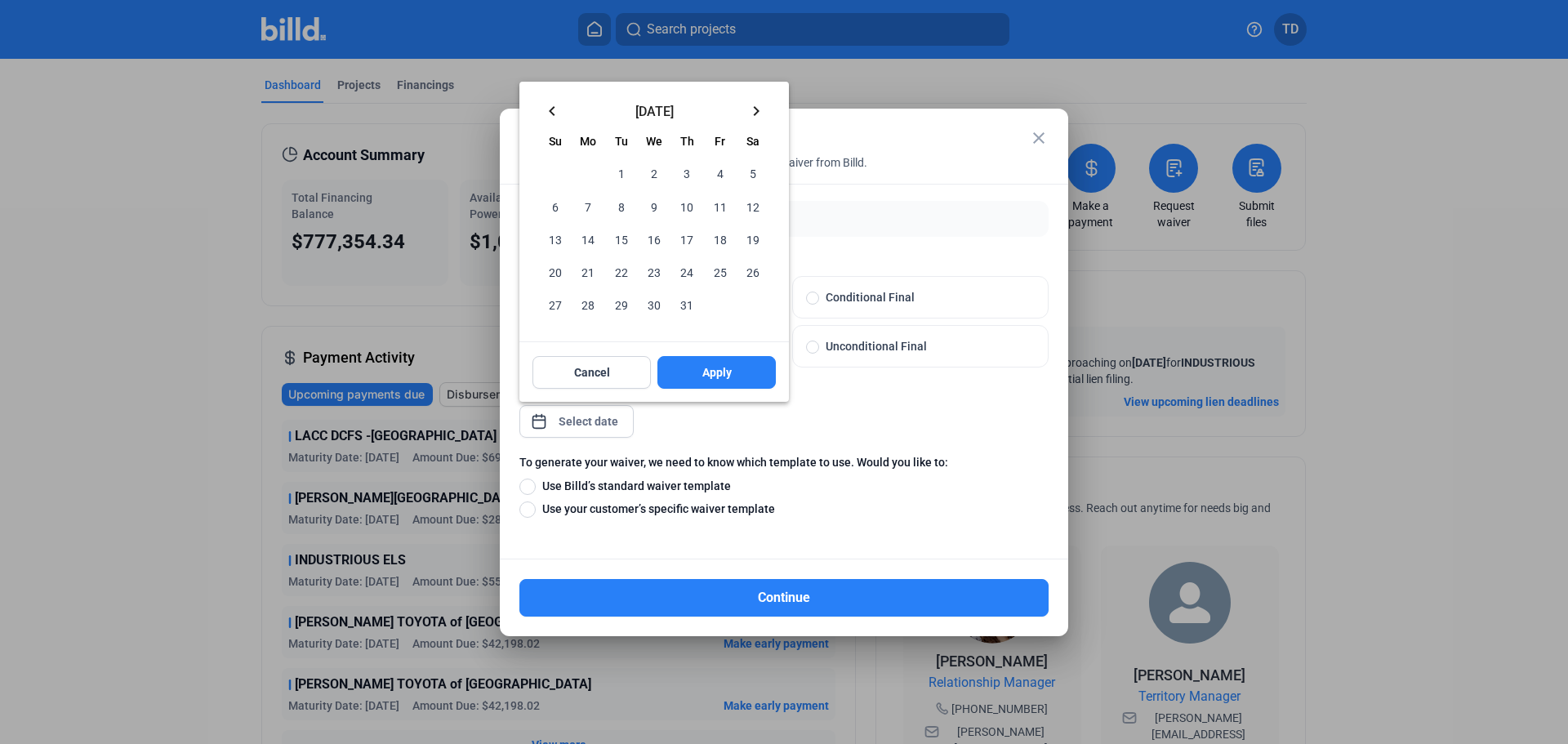
click at [688, 293] on span "31" at bounding box center [686, 304] width 29 height 29
click at [718, 369] on span "Apply" at bounding box center [716, 372] width 29 height 16
type input "Jul 31, 2025"
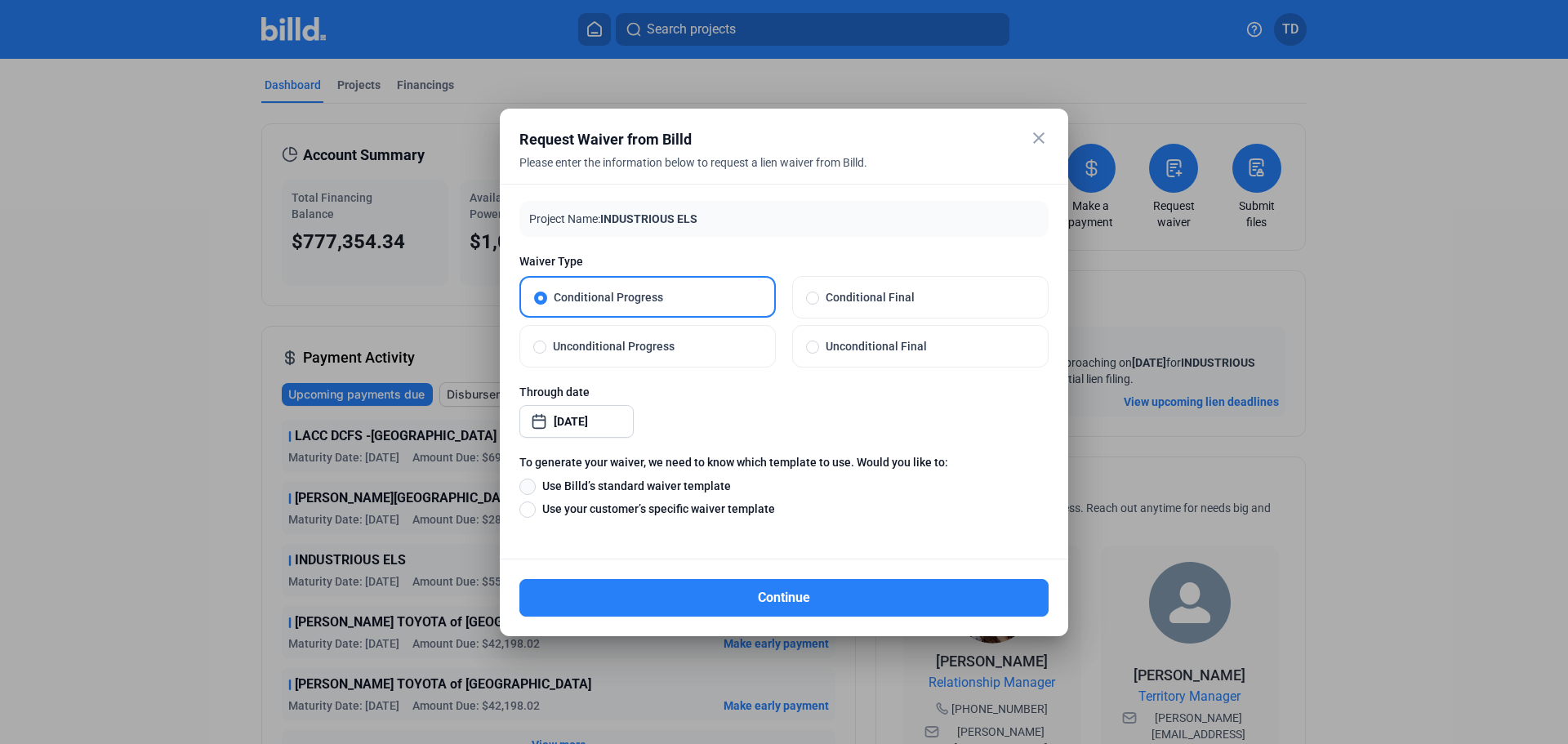
click at [532, 487] on span at bounding box center [527, 487] width 16 height 16
click at [532, 487] on input "Use Billd’s standard waiver template" at bounding box center [527, 486] width 16 height 18
radio input "true"
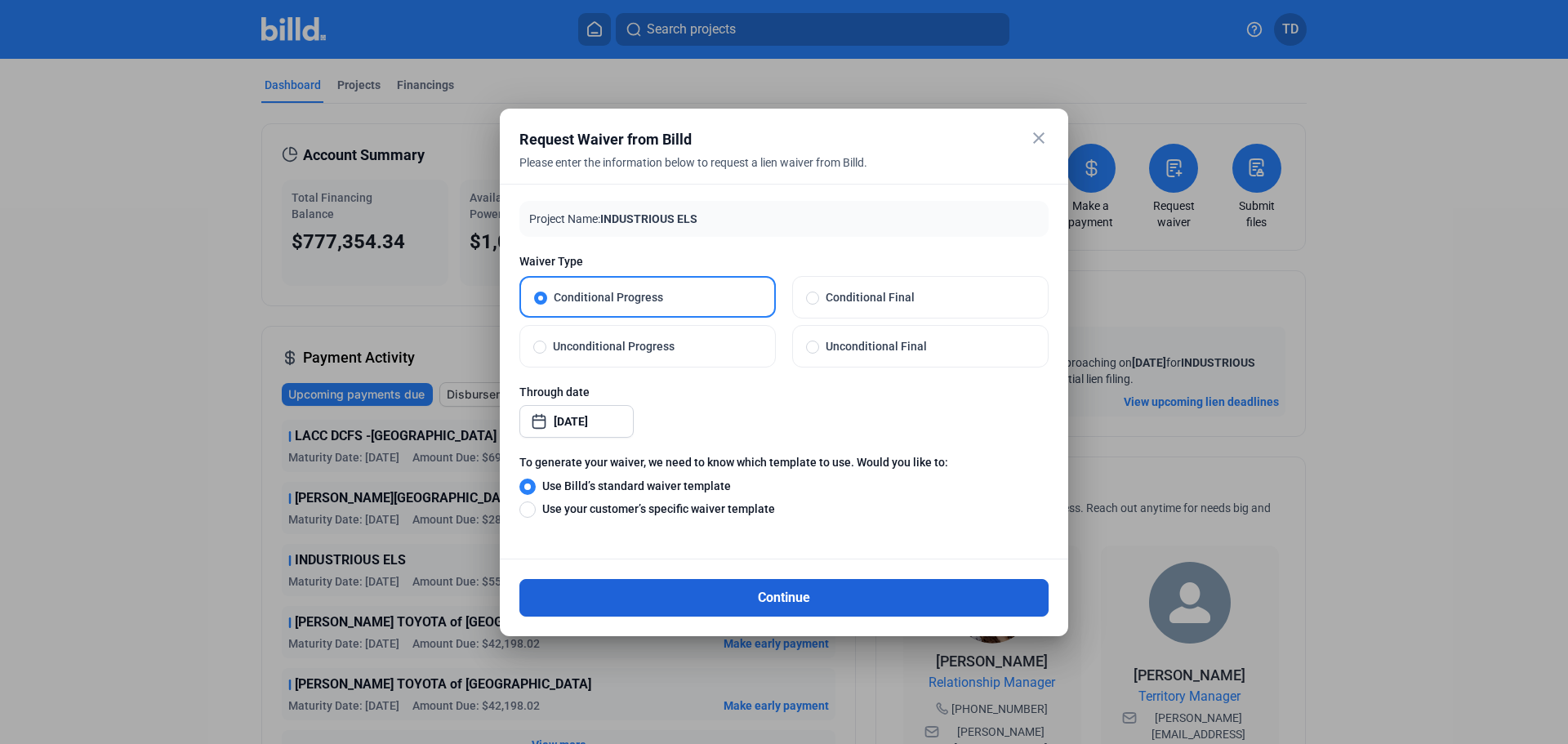
click at [813, 602] on button "Continue" at bounding box center [784, 598] width 529 height 37
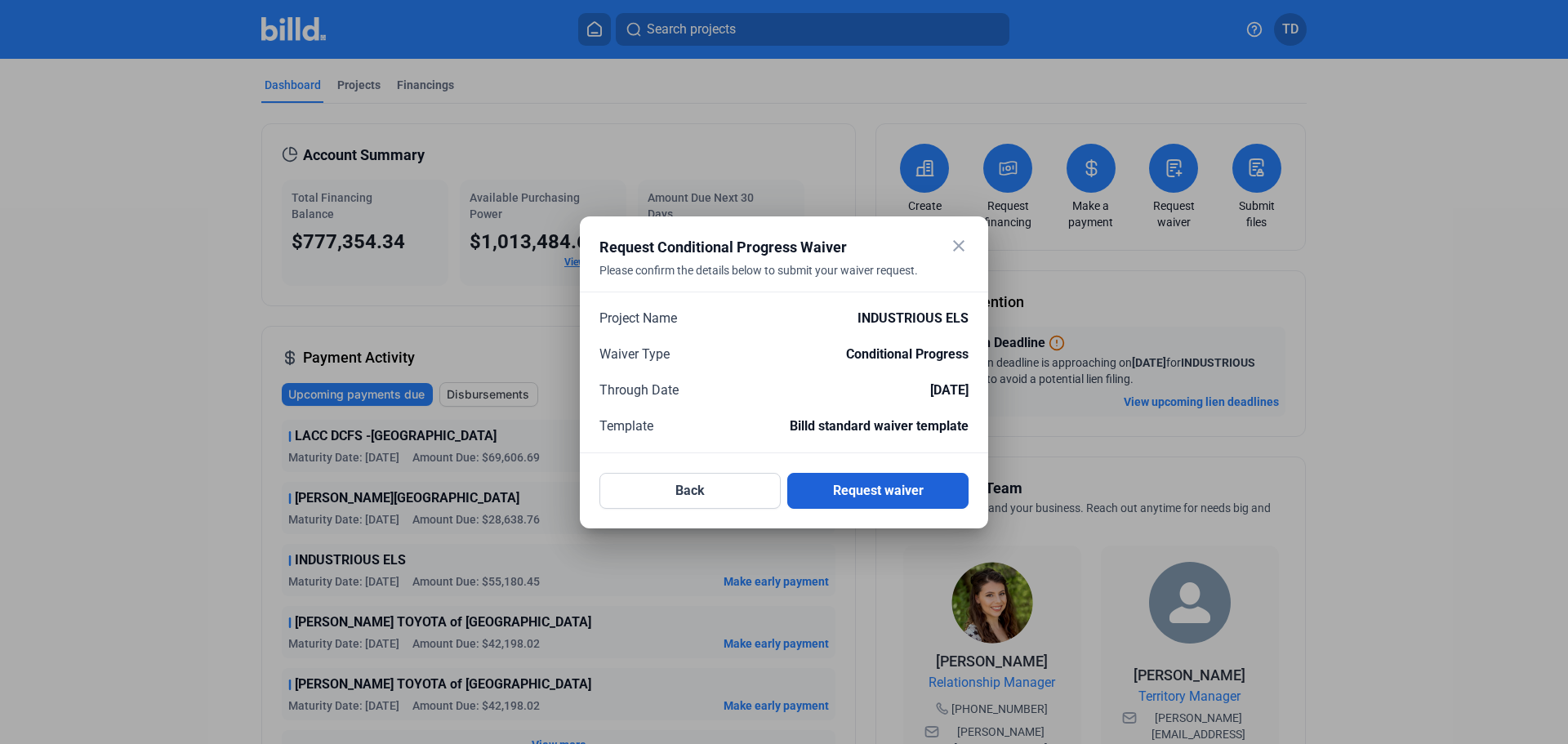
click at [892, 492] on button "Request waiver" at bounding box center [877, 491] width 181 height 36
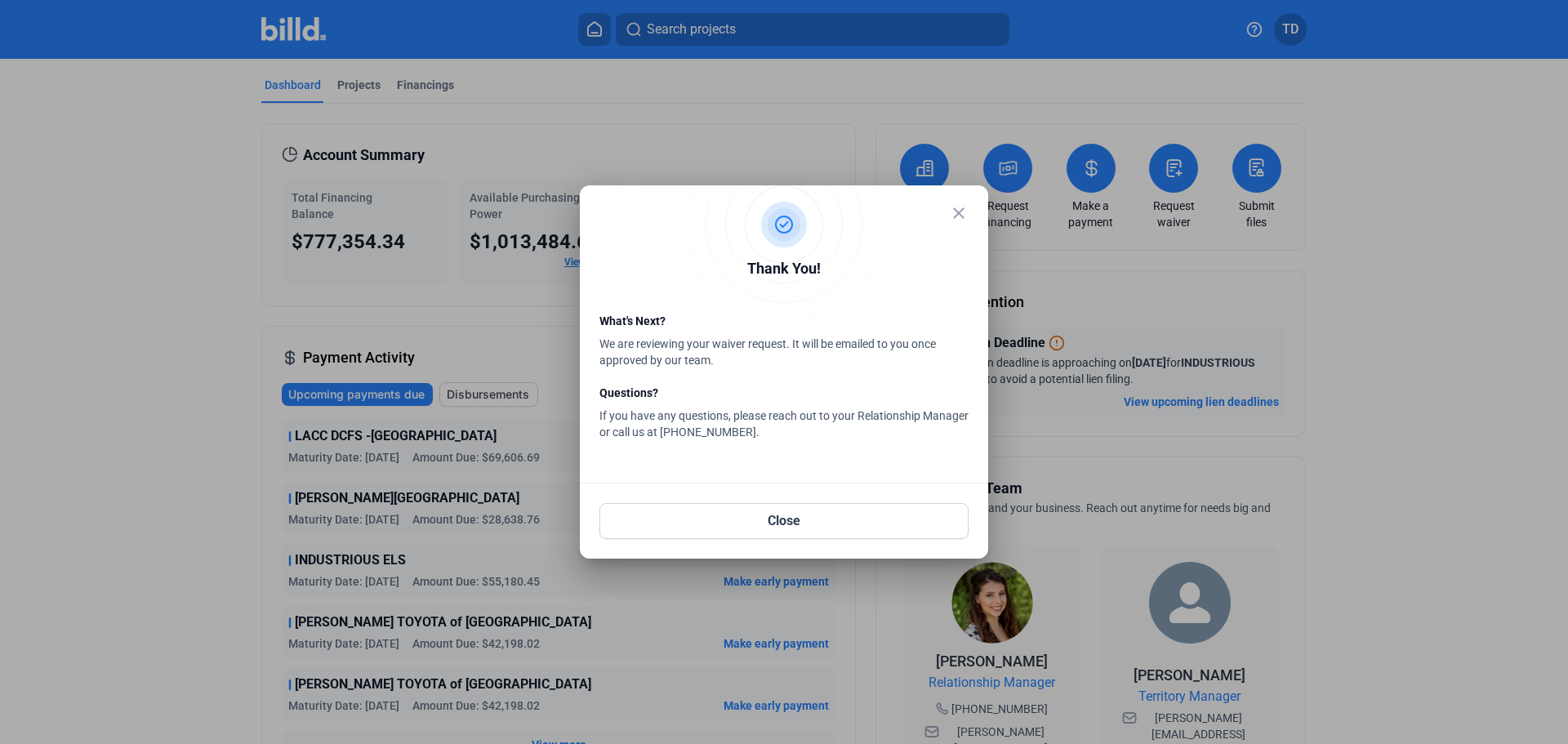
click at [961, 207] on mat-icon "close" at bounding box center [959, 213] width 19 height 19
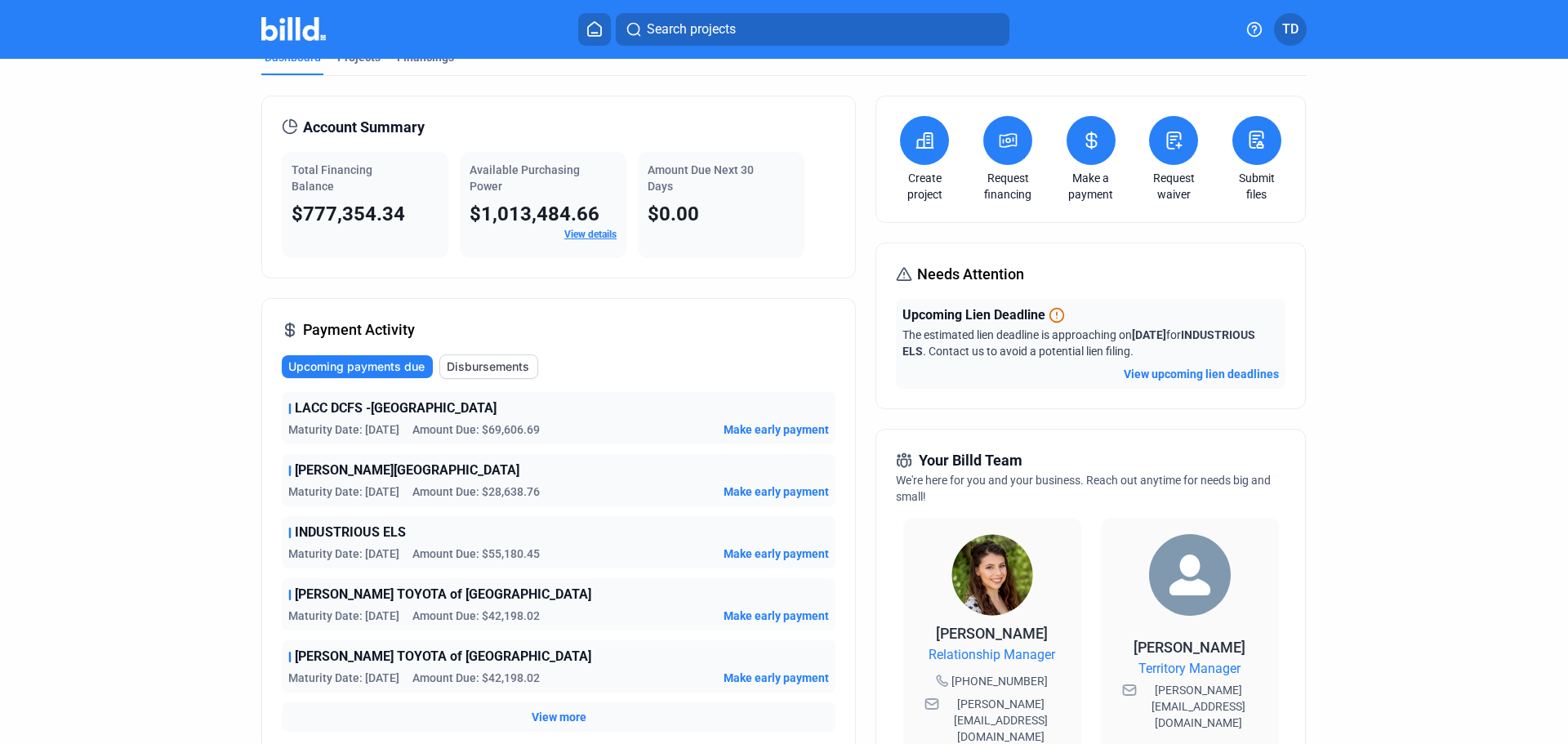
scroll to position [0, 0]
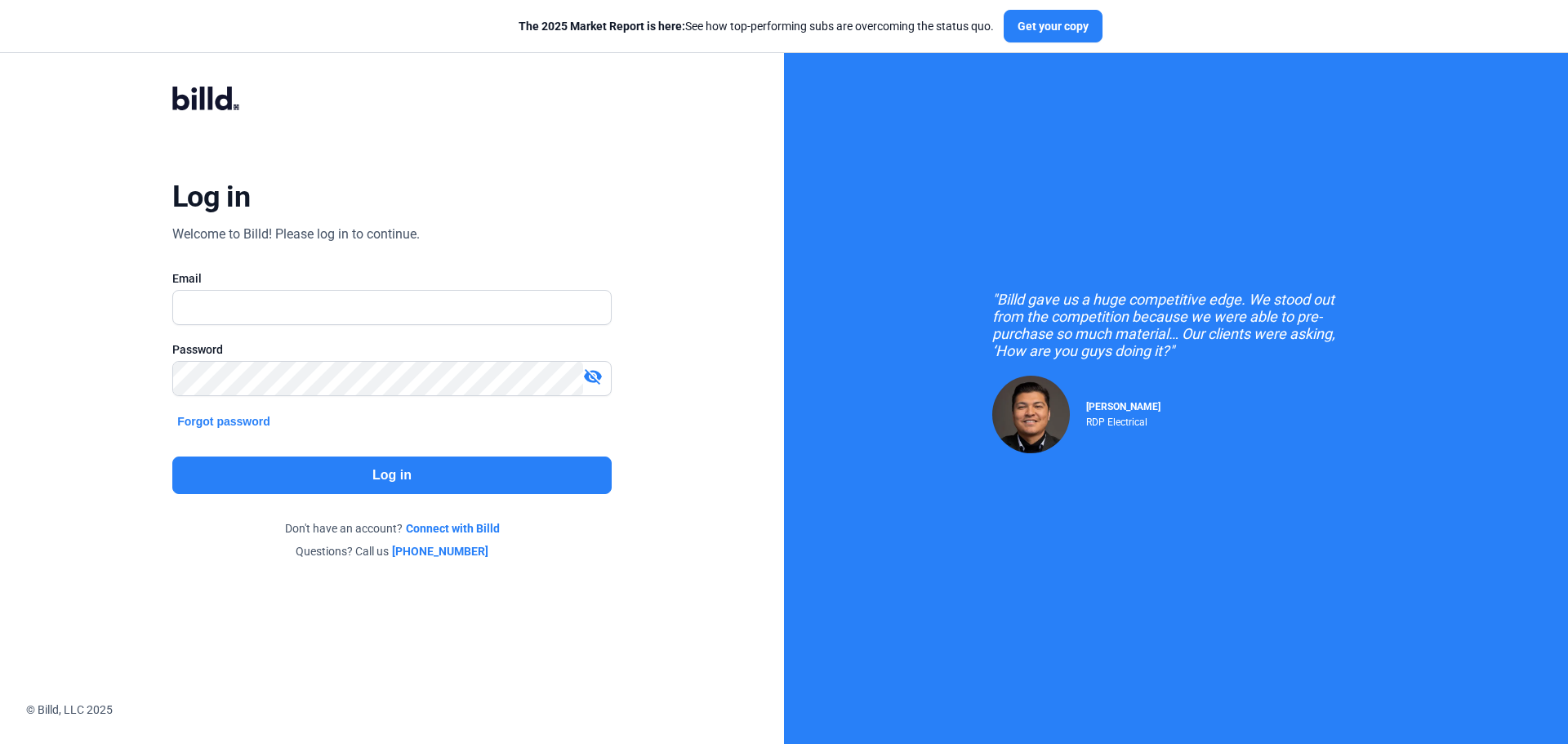
type input "[EMAIL_ADDRESS][DOMAIN_NAME]"
click at [586, 377] on mat-icon "visibility_off" at bounding box center [593, 377] width 19 height 19
click at [358, 484] on button "Log in" at bounding box center [392, 475] width 440 height 37
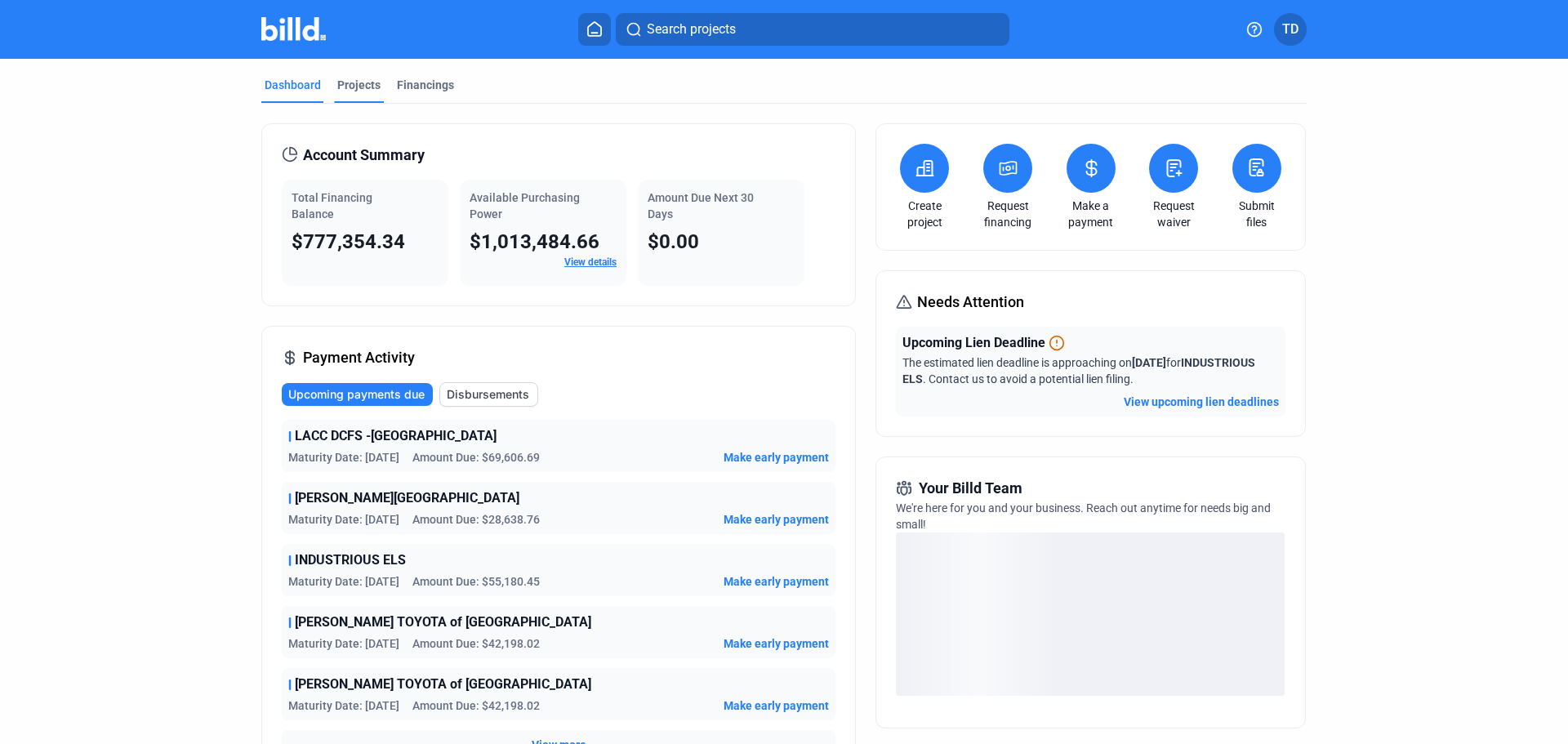
click at [349, 86] on div "Projects" at bounding box center [358, 85] width 43 height 16
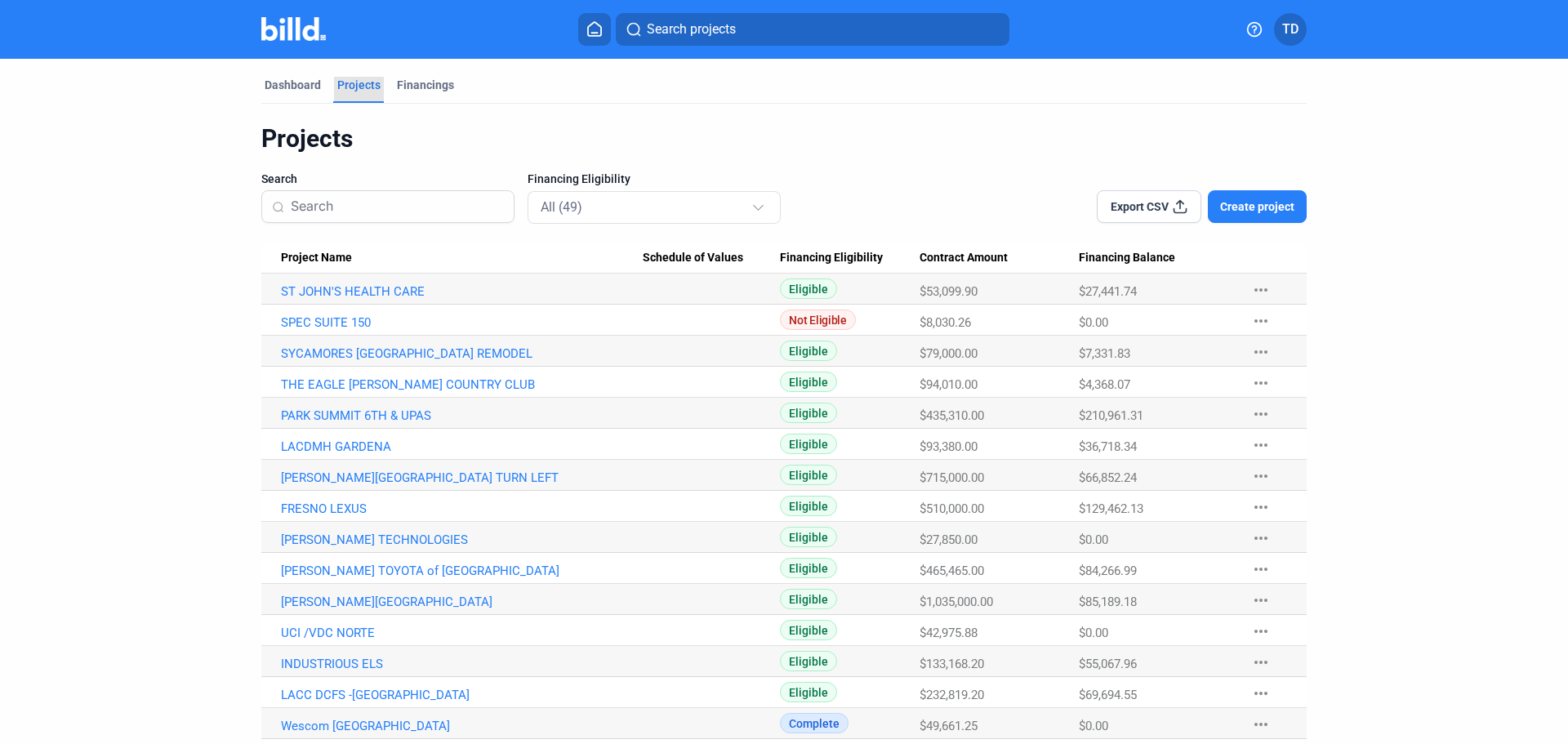
click at [349, 85] on div "Projects" at bounding box center [358, 85] width 43 height 16
click at [349, 571] on link "[PERSON_NAME] TOYOTA of [GEOGRAPHIC_DATA]" at bounding box center [462, 571] width 362 height 15
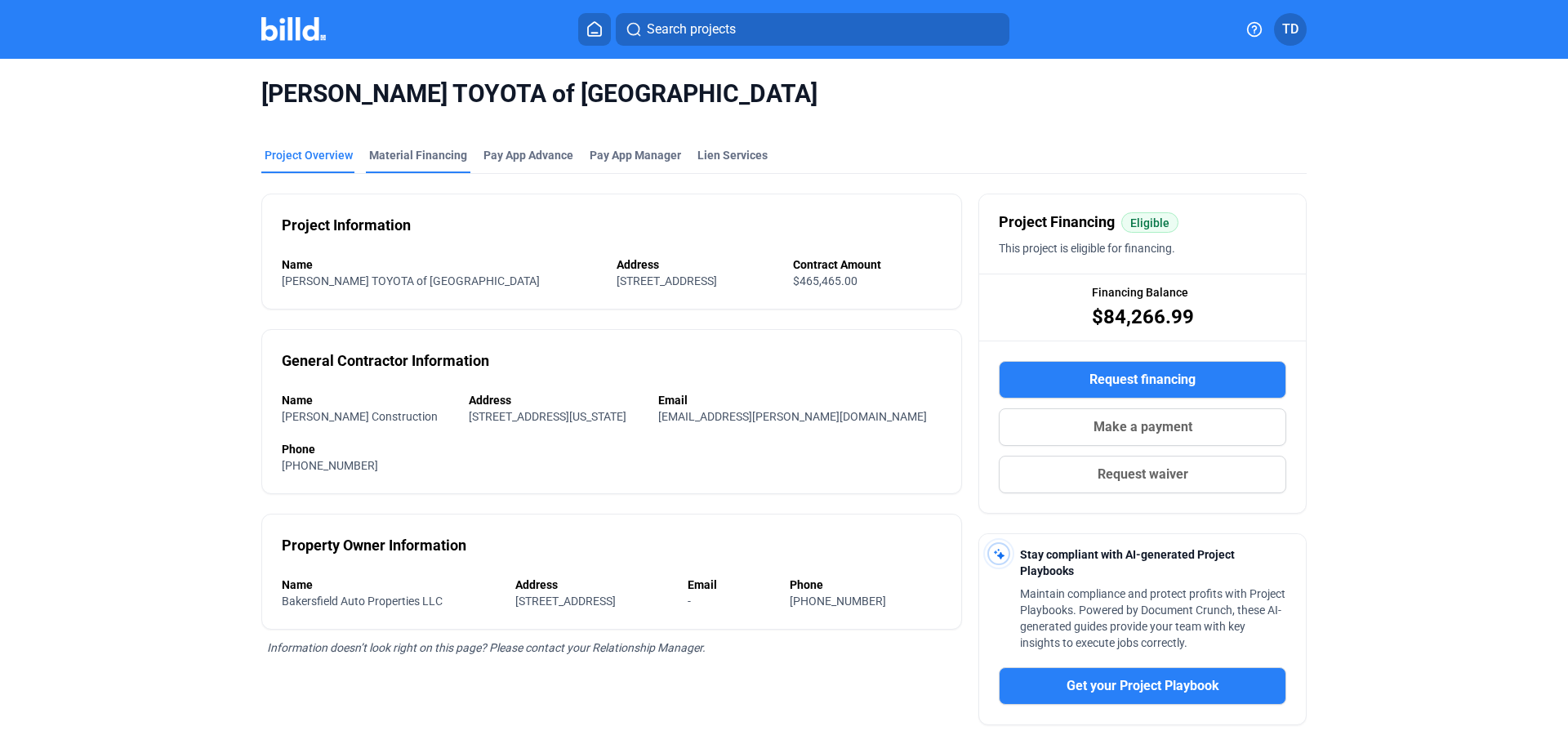
click at [391, 151] on div "Material Financing" at bounding box center [417, 155] width 98 height 16
